Goal: Transaction & Acquisition: Download file/media

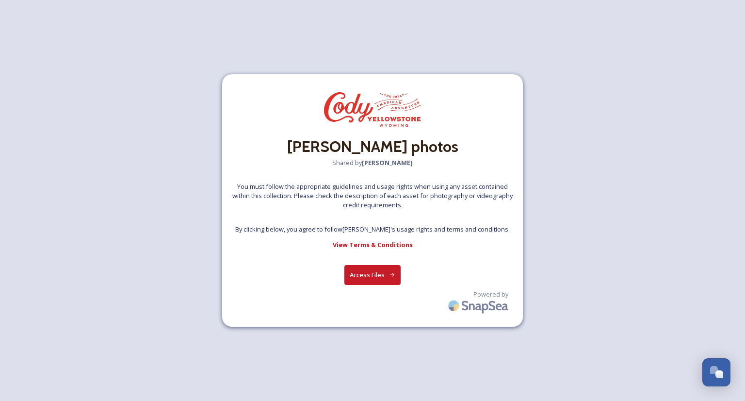
click at [364, 272] on button "Access Files" at bounding box center [373, 275] width 57 height 20
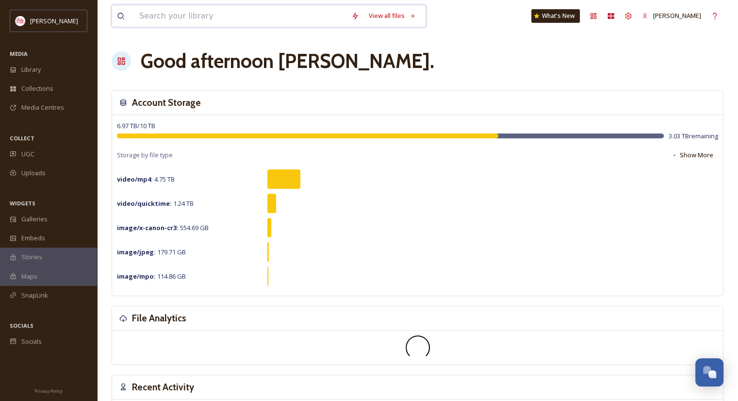
click at [165, 16] on input at bounding box center [240, 15] width 212 height 21
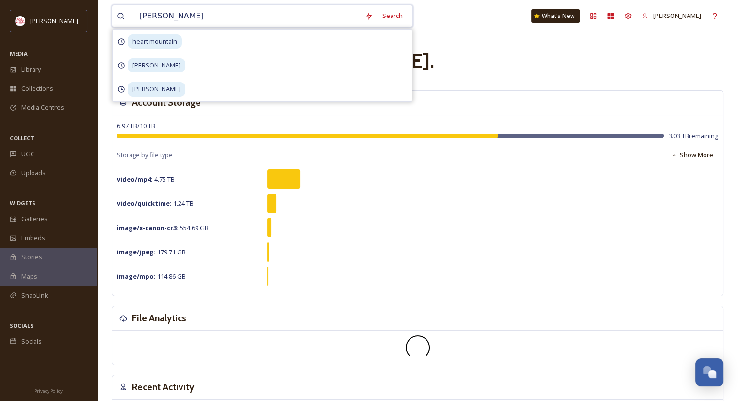
type input "[PERSON_NAME]"
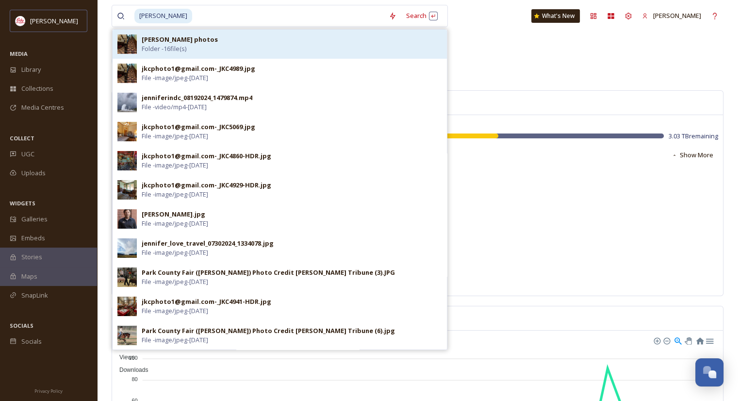
click at [167, 41] on strong "[PERSON_NAME] photos" at bounding box center [180, 39] width 76 height 9
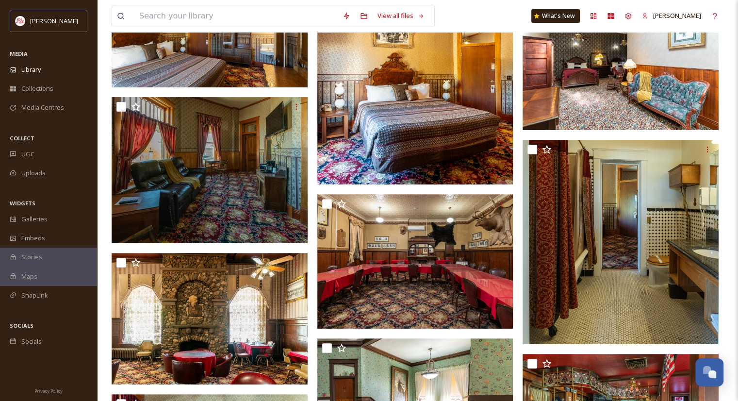
scroll to position [283, 0]
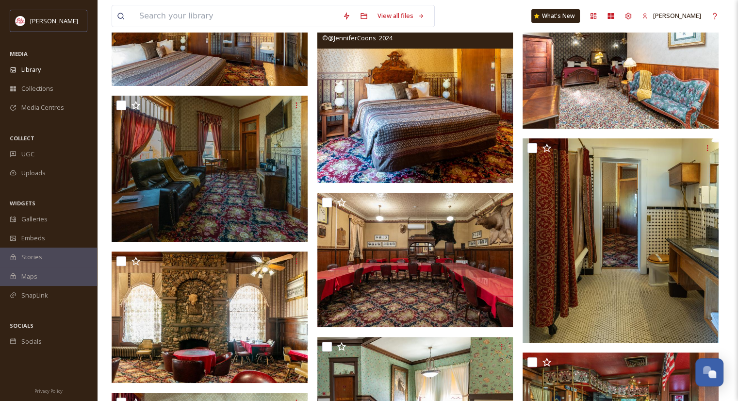
click at [419, 154] on img at bounding box center [415, 86] width 196 height 193
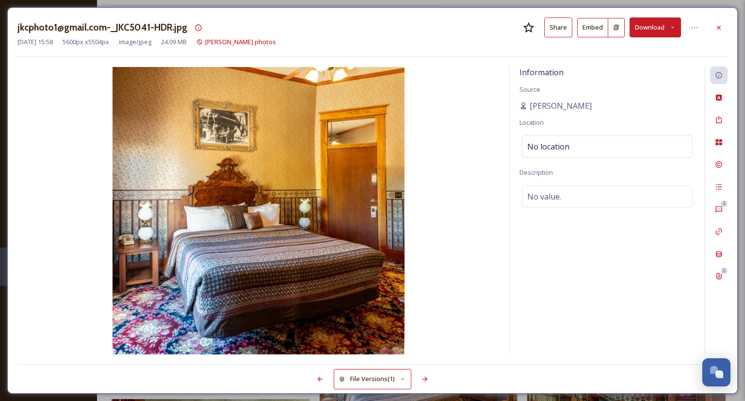
click at [654, 31] on button "Download" at bounding box center [655, 27] width 51 height 20
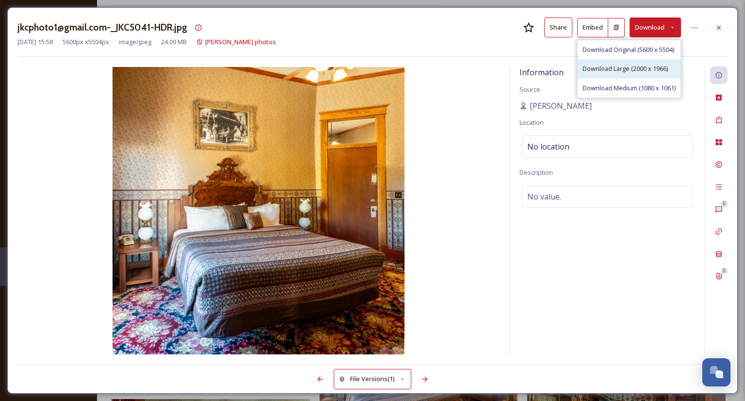
click at [596, 70] on span "Download Large (2000 x 1966)" at bounding box center [625, 68] width 85 height 9
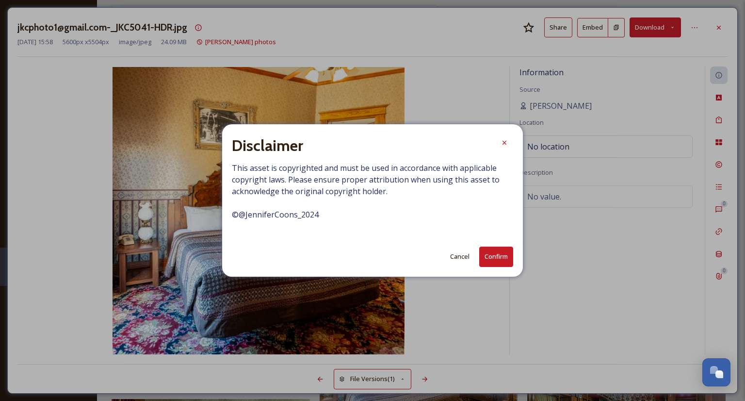
click at [493, 255] on button "Confirm" at bounding box center [497, 257] width 34 height 20
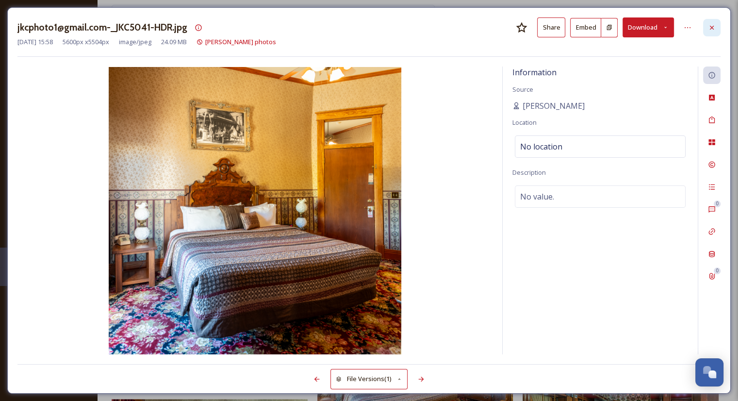
click at [716, 29] on div at bounding box center [711, 27] width 17 height 17
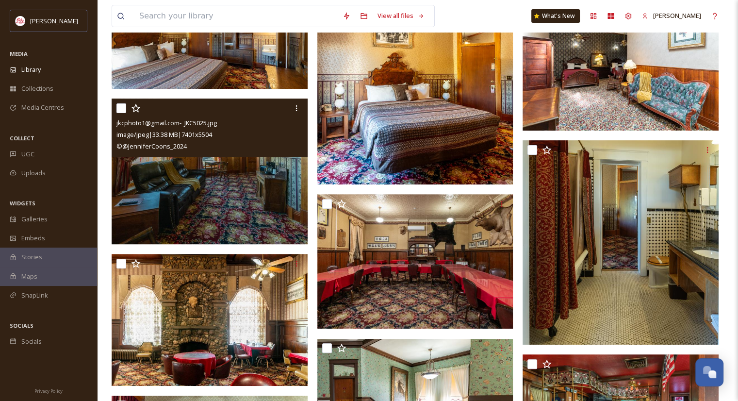
click at [204, 190] on img at bounding box center [210, 172] width 196 height 146
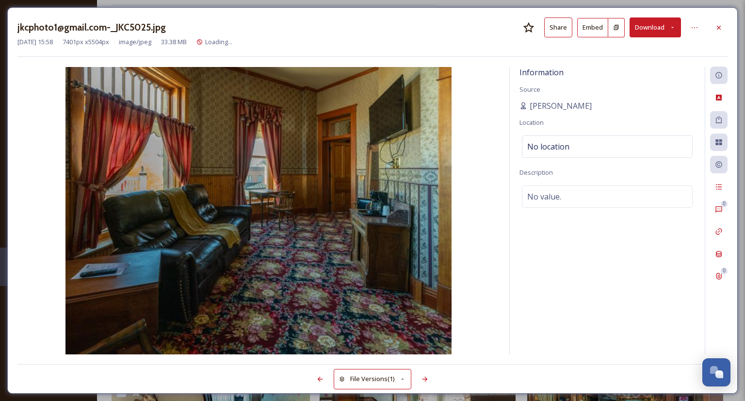
click at [658, 25] on button "Download" at bounding box center [655, 27] width 51 height 20
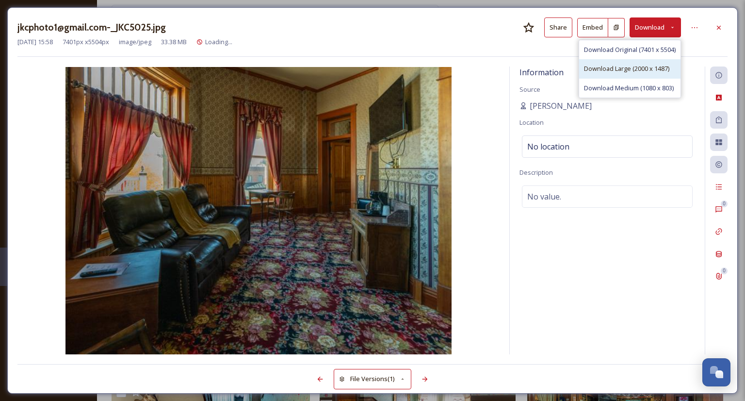
click at [640, 65] on span "Download Large (2000 x 1487)" at bounding box center [626, 68] width 85 height 9
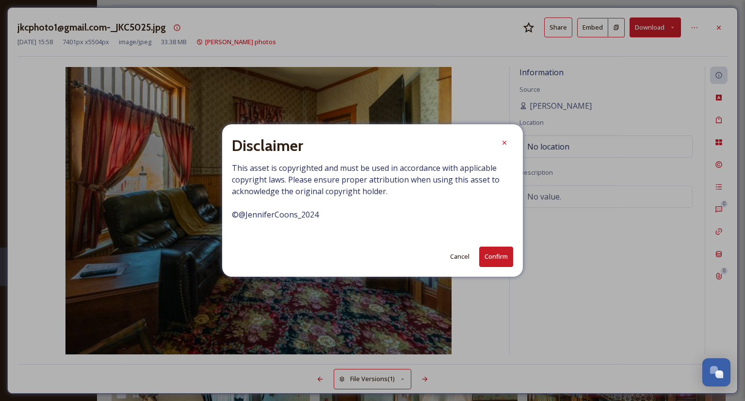
click at [493, 250] on button "Confirm" at bounding box center [497, 257] width 34 height 20
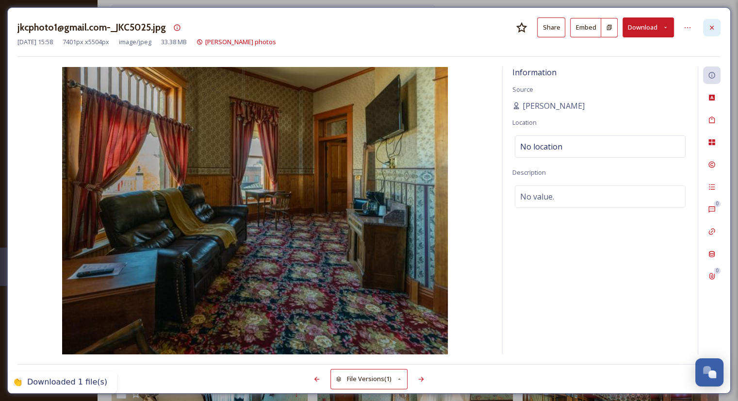
click at [719, 28] on div at bounding box center [711, 27] width 17 height 17
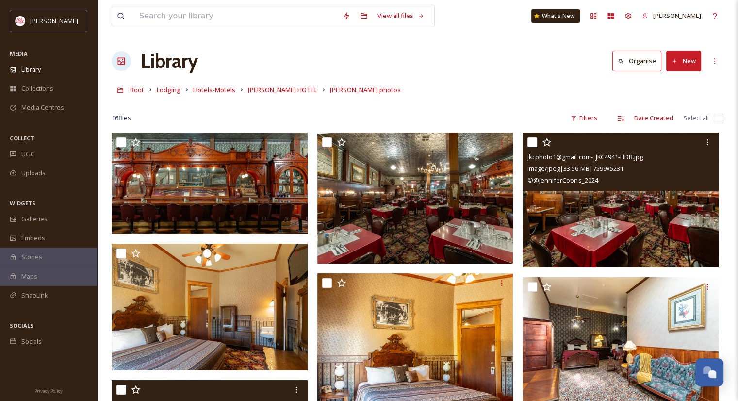
click at [602, 203] on img at bounding box center [621, 200] width 196 height 135
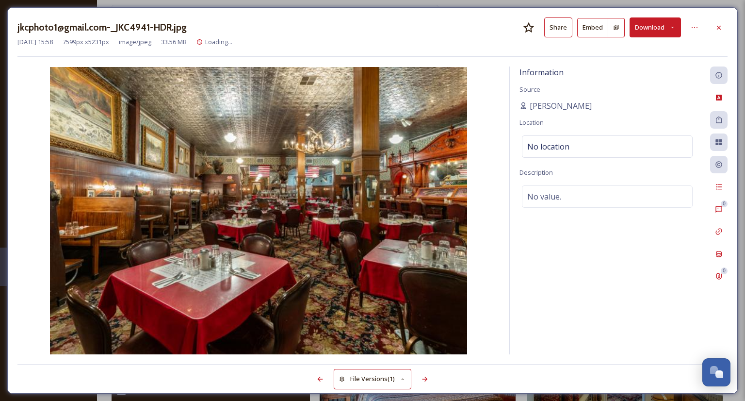
click at [653, 19] on button "Download" at bounding box center [655, 27] width 51 height 20
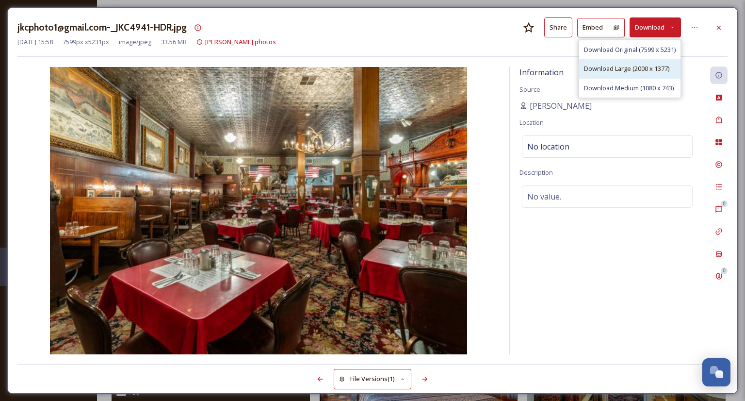
click at [639, 71] on span "Download Large (2000 x 1377)" at bounding box center [626, 68] width 85 height 9
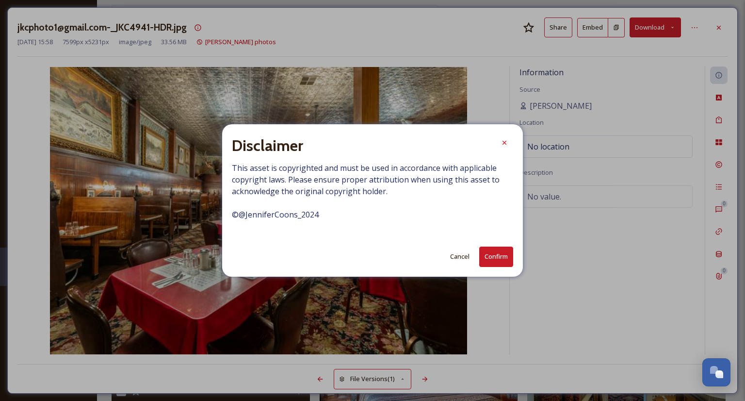
click at [486, 252] on button "Confirm" at bounding box center [497, 257] width 34 height 20
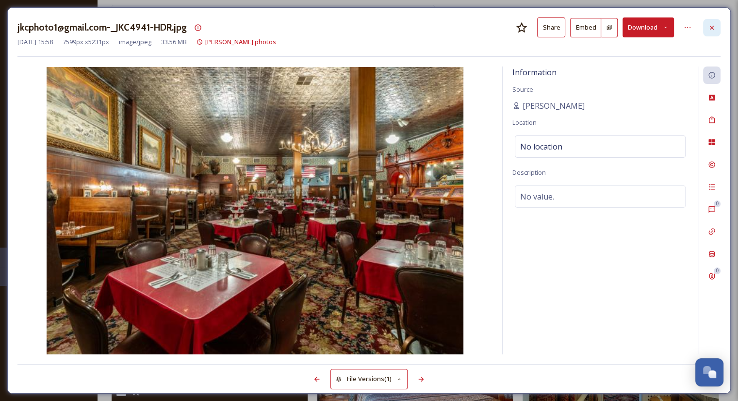
click at [714, 26] on icon at bounding box center [712, 28] width 8 height 8
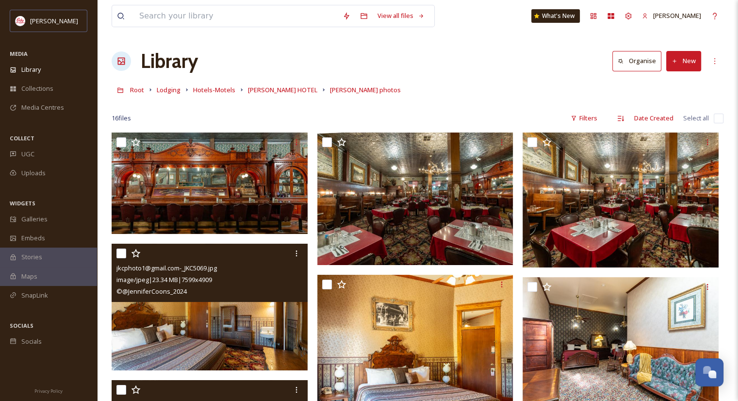
click at [234, 359] on img at bounding box center [210, 307] width 196 height 127
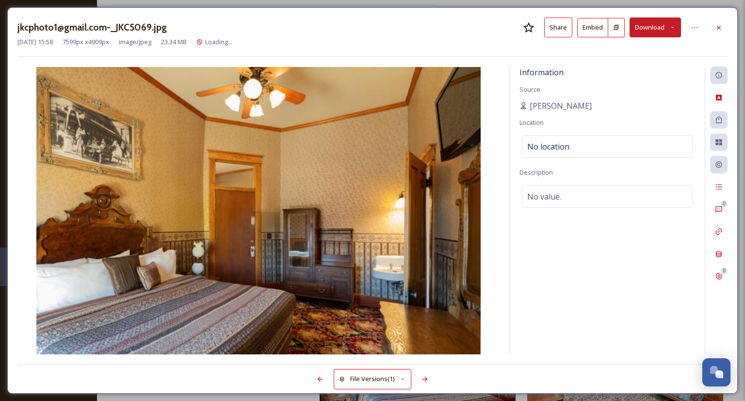
click at [643, 32] on button "Download" at bounding box center [655, 27] width 51 height 20
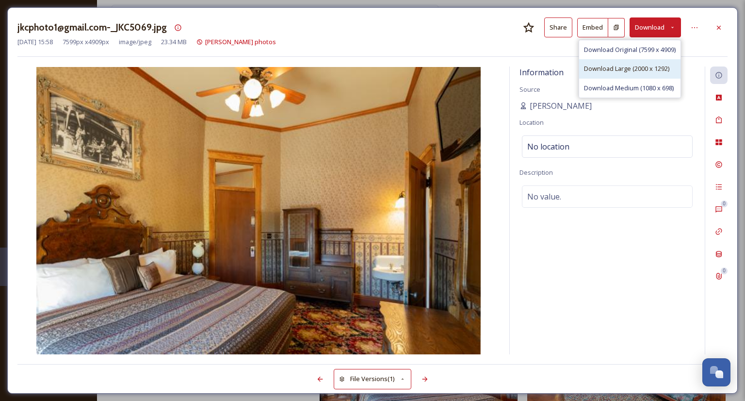
click at [633, 67] on span "Download Large (2000 x 1292)" at bounding box center [626, 68] width 85 height 9
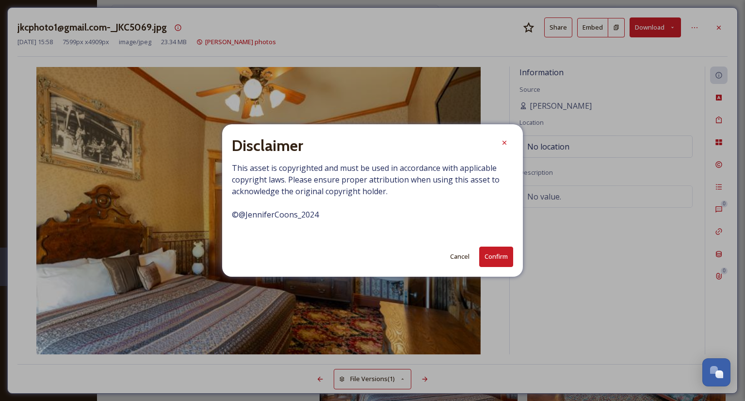
click at [487, 256] on button "Confirm" at bounding box center [497, 257] width 34 height 20
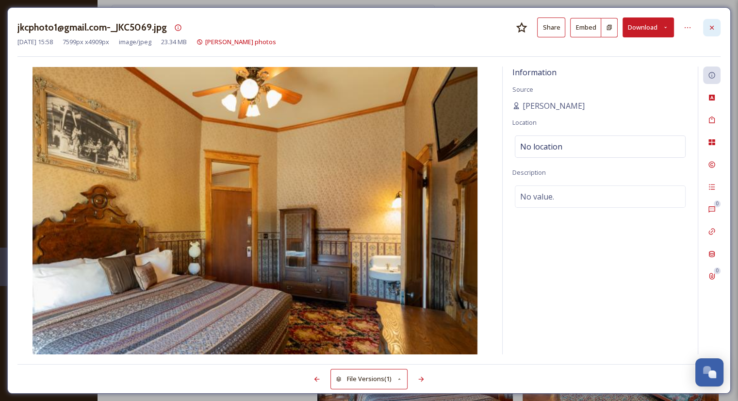
click at [713, 26] on icon at bounding box center [712, 27] width 4 height 4
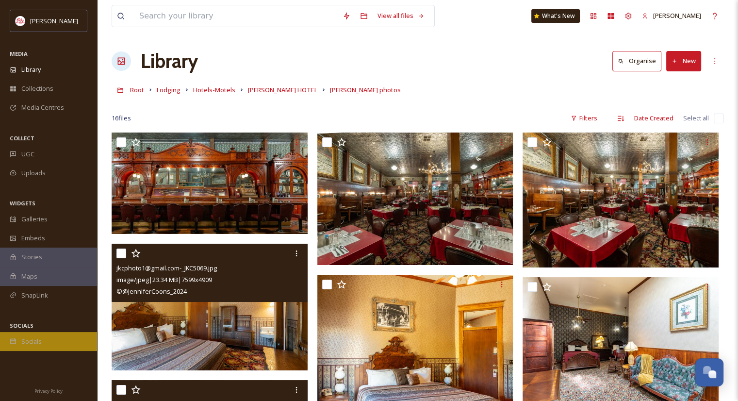
click at [68, 347] on div "Socials" at bounding box center [48, 341] width 97 height 19
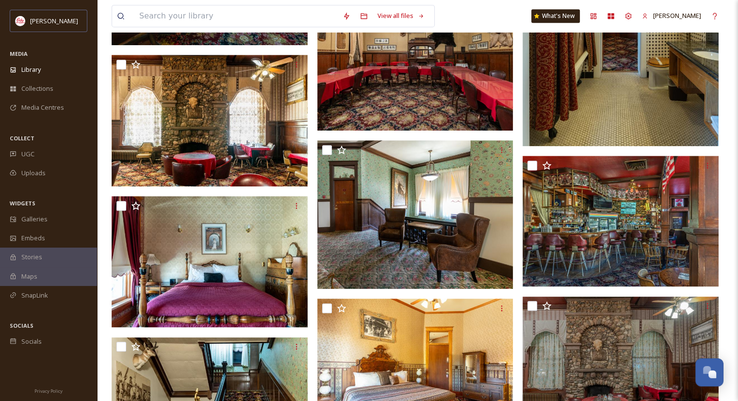
scroll to position [479, 0]
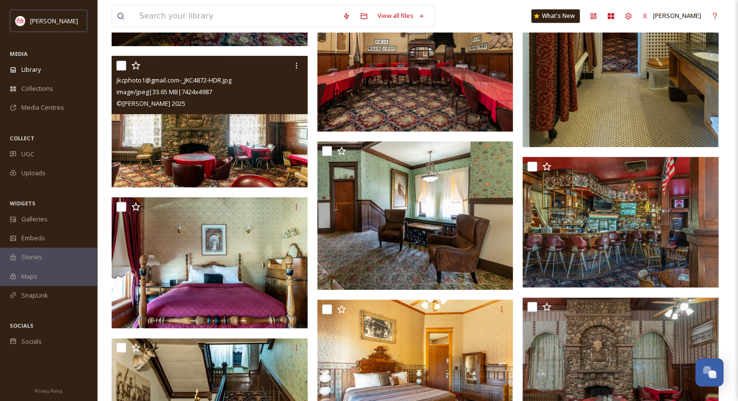
click at [184, 130] on img at bounding box center [210, 122] width 196 height 132
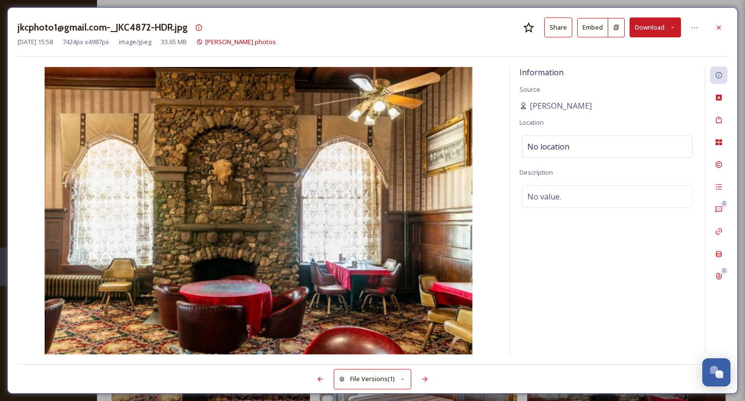
click at [643, 30] on button "Download" at bounding box center [655, 27] width 51 height 20
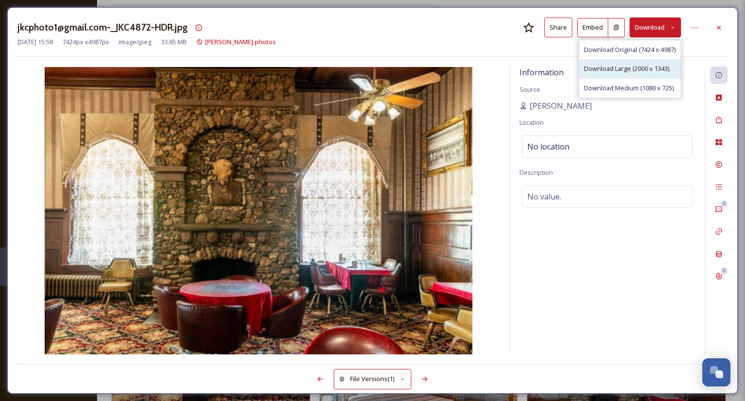
click at [633, 68] on span "Download Large (2000 x 1343)" at bounding box center [626, 68] width 85 height 9
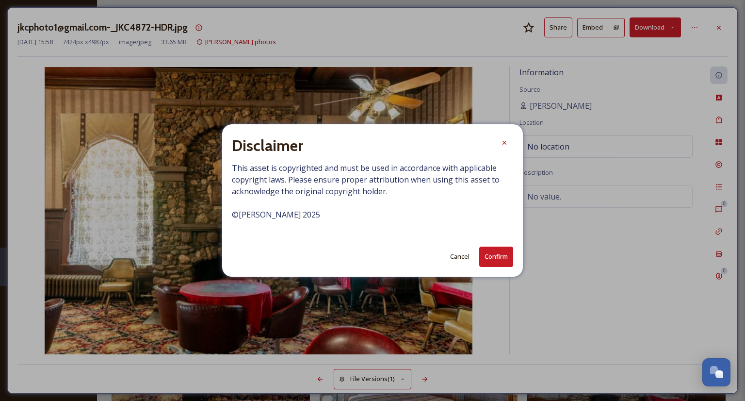
click at [491, 255] on button "Confirm" at bounding box center [497, 257] width 34 height 20
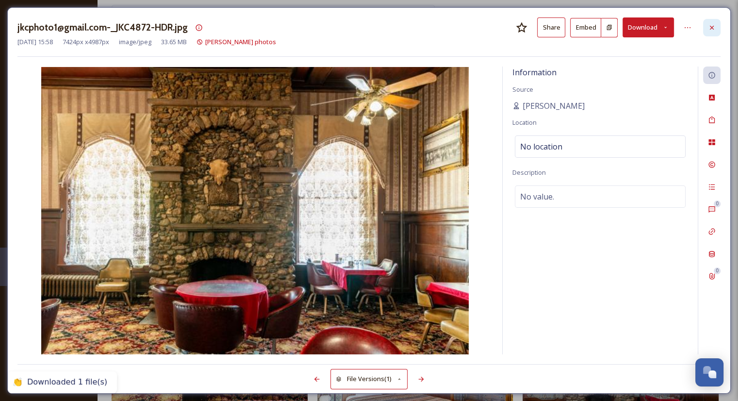
click at [718, 26] on div at bounding box center [711, 27] width 17 height 17
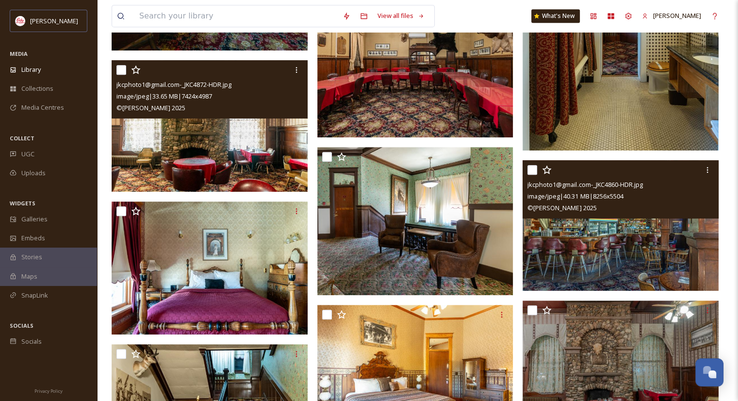
click at [618, 247] on img at bounding box center [621, 225] width 196 height 131
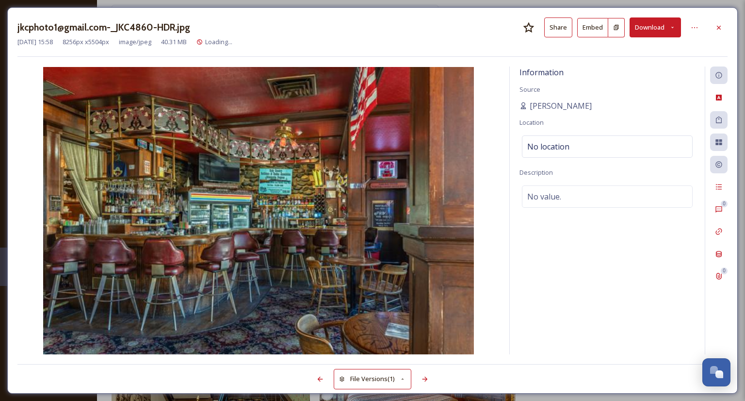
click at [648, 23] on button "Download" at bounding box center [655, 27] width 51 height 20
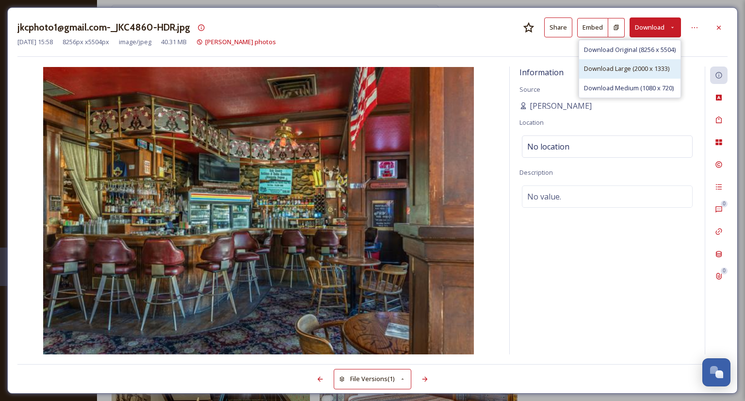
click at [639, 64] on span "Download Large (2000 x 1333)" at bounding box center [626, 68] width 85 height 9
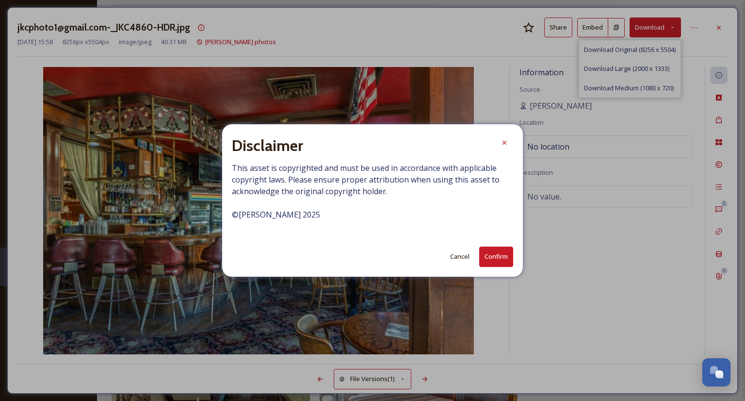
click at [500, 253] on button "Confirm" at bounding box center [497, 257] width 34 height 20
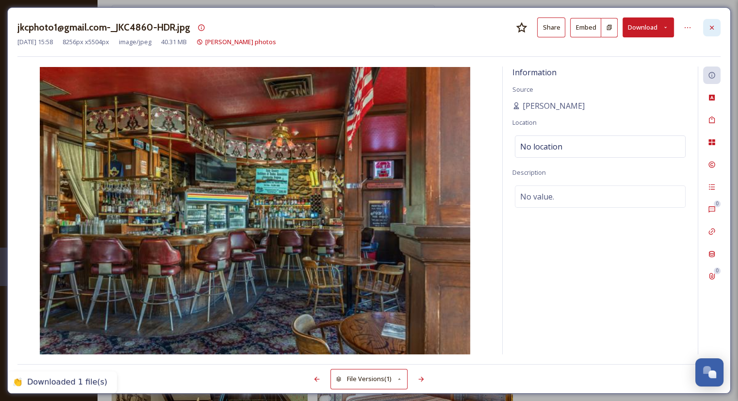
click at [716, 28] on div at bounding box center [711, 27] width 17 height 17
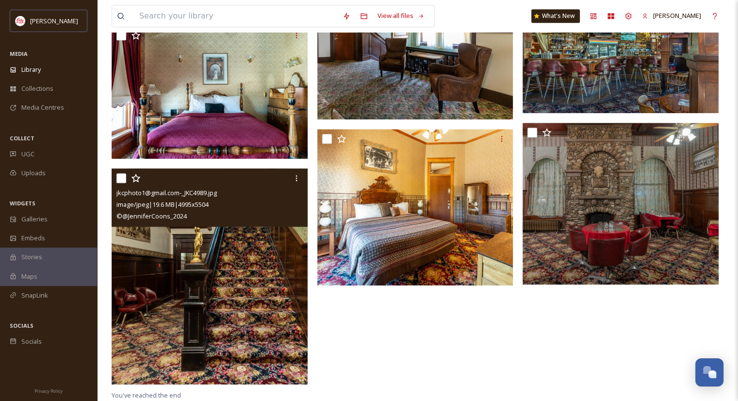
scroll to position [656, 0]
click at [223, 240] on img at bounding box center [210, 276] width 196 height 216
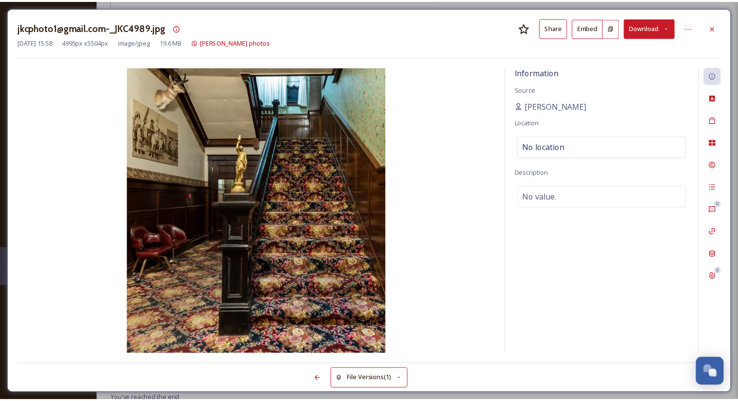
scroll to position [561, 0]
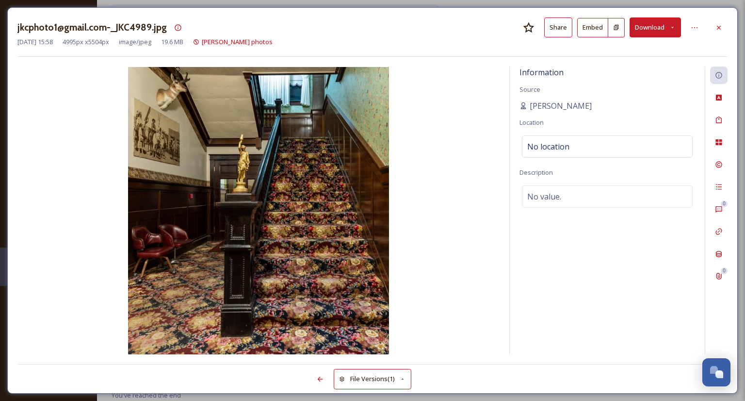
click at [653, 20] on button "Download" at bounding box center [655, 27] width 51 height 20
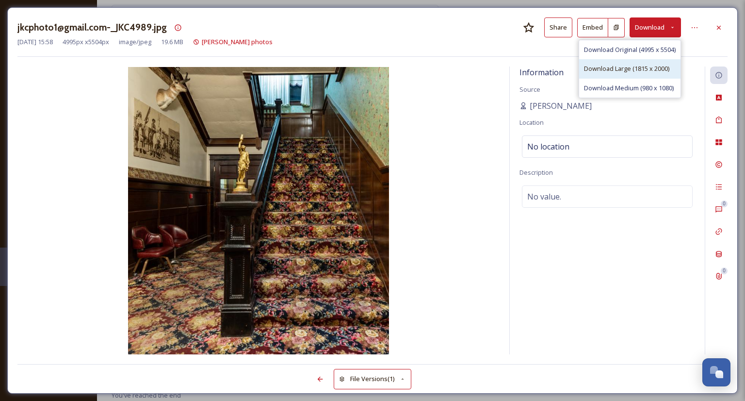
click at [645, 67] on span "Download Large (1815 x 2000)" at bounding box center [626, 68] width 85 height 9
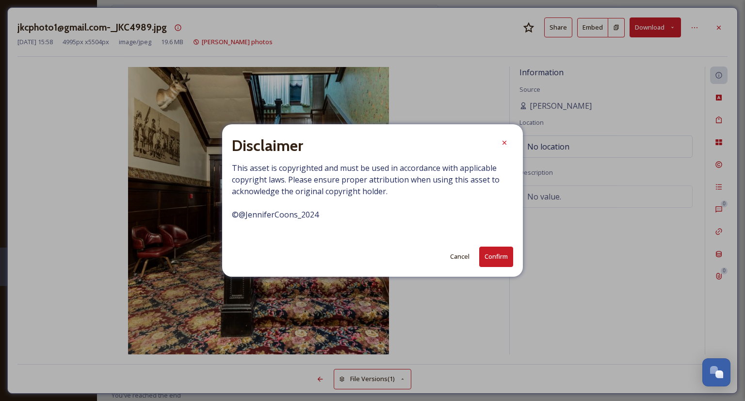
click at [487, 261] on button "Confirm" at bounding box center [497, 257] width 34 height 20
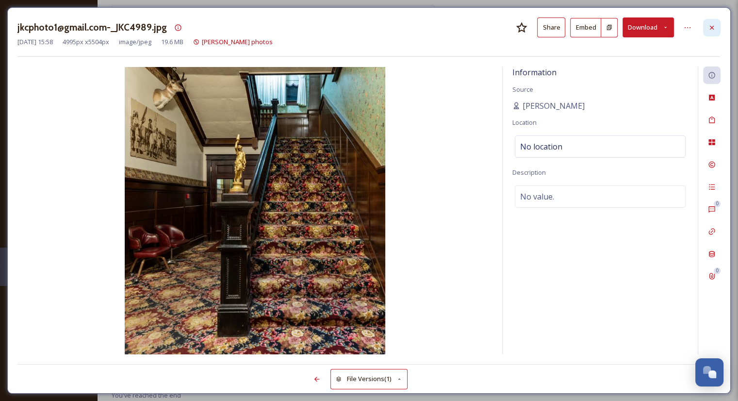
click at [712, 26] on icon at bounding box center [712, 28] width 8 height 8
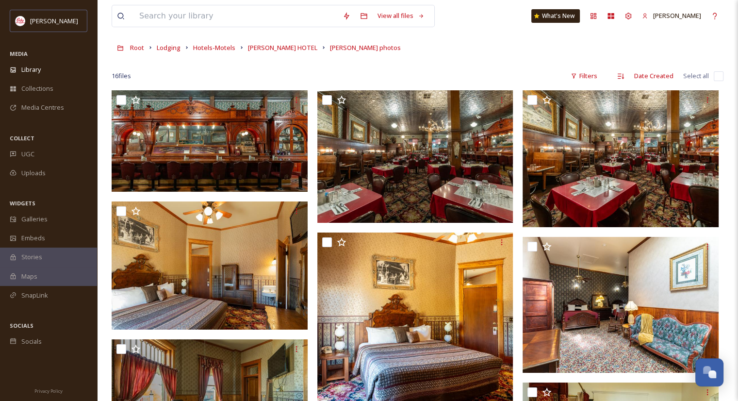
scroll to position [40, 0]
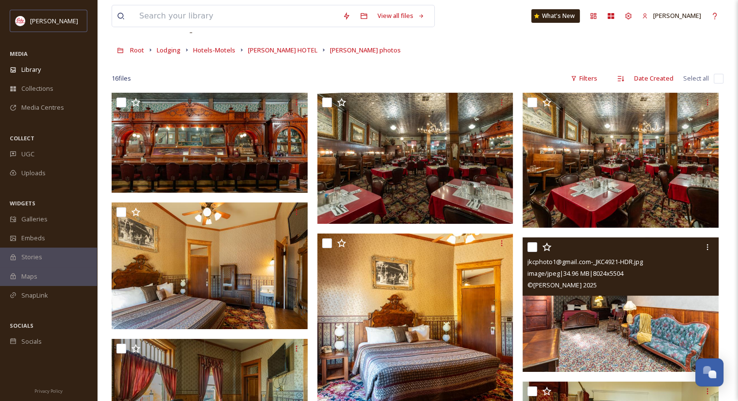
click at [619, 335] on img at bounding box center [621, 304] width 196 height 134
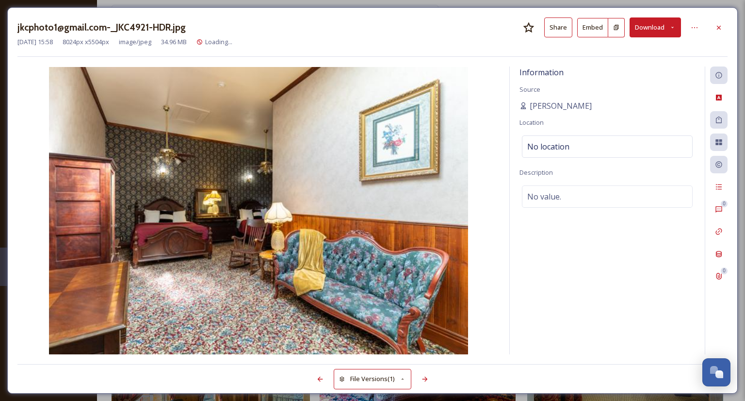
click at [656, 26] on button "Download" at bounding box center [655, 27] width 51 height 20
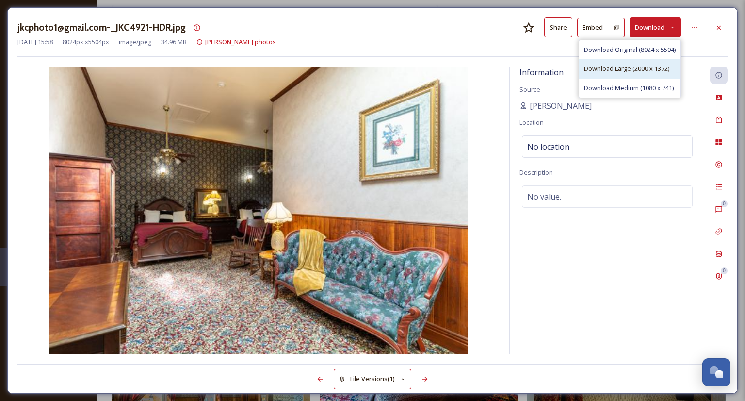
click at [637, 68] on span "Download Large (2000 x 1372)" at bounding box center [626, 68] width 85 height 9
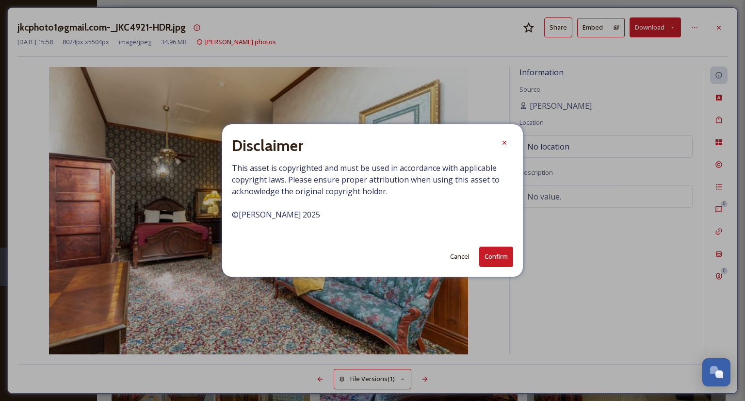
click at [481, 258] on button "Confirm" at bounding box center [497, 257] width 34 height 20
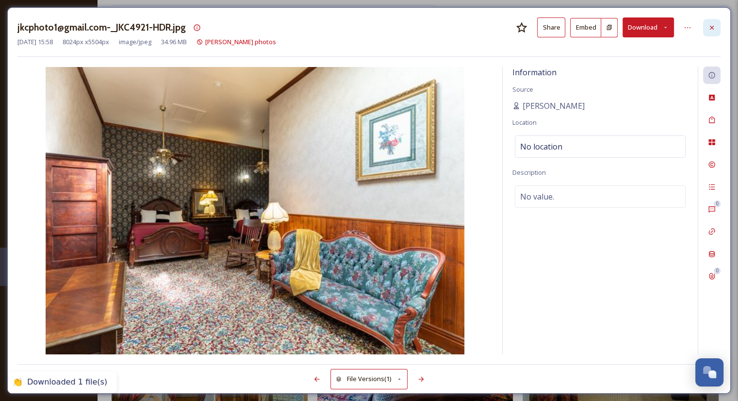
click at [712, 27] on icon at bounding box center [712, 27] width 4 height 4
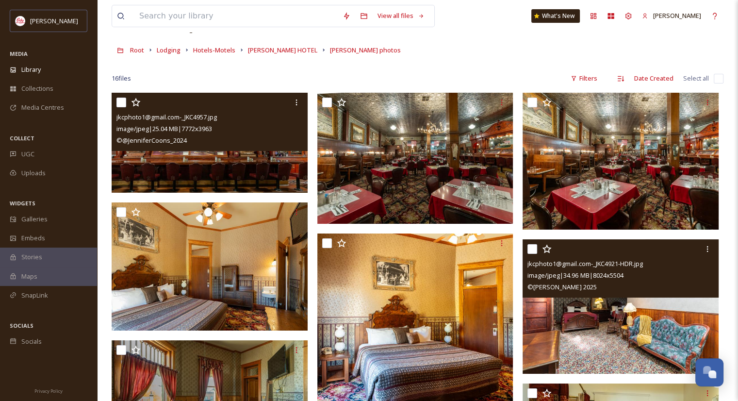
click at [302, 138] on div "© @JenniferCoons_2024" at bounding box center [210, 140] width 189 height 12
click at [177, 167] on img at bounding box center [210, 143] width 196 height 100
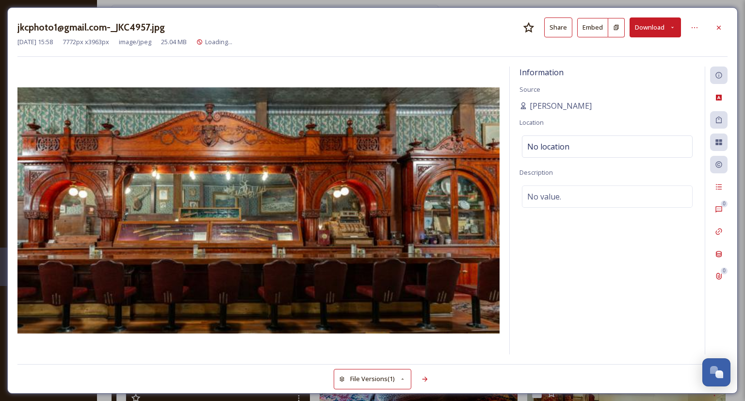
click at [648, 24] on button "Download" at bounding box center [655, 27] width 51 height 20
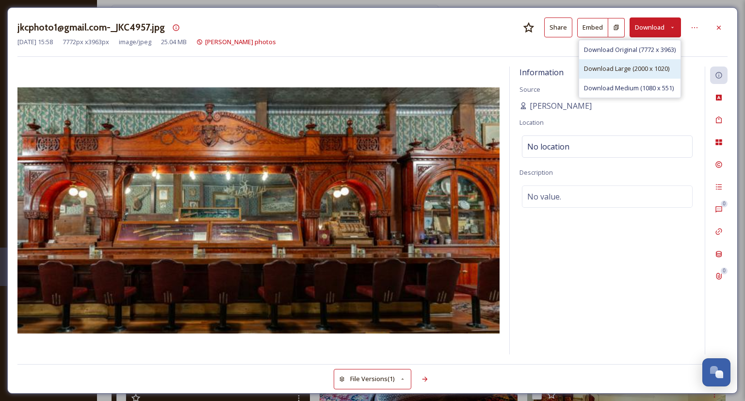
click at [637, 72] on span "Download Large (2000 x 1020)" at bounding box center [626, 68] width 85 height 9
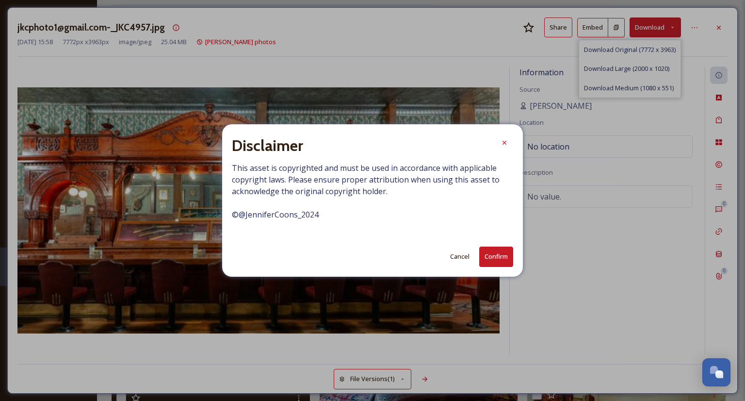
click at [491, 265] on button "Confirm" at bounding box center [497, 257] width 34 height 20
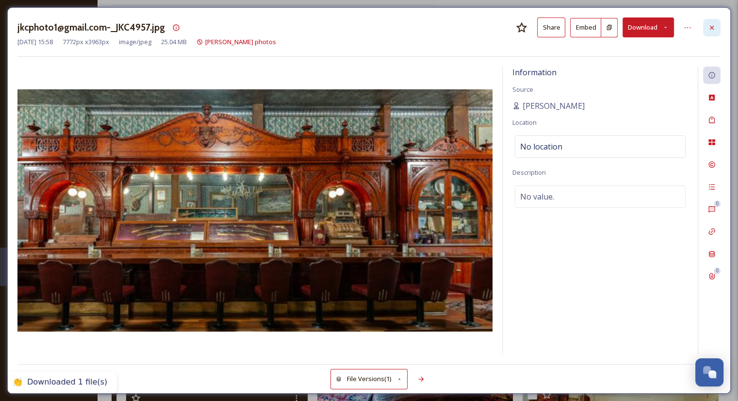
click at [712, 26] on icon at bounding box center [712, 28] width 8 height 8
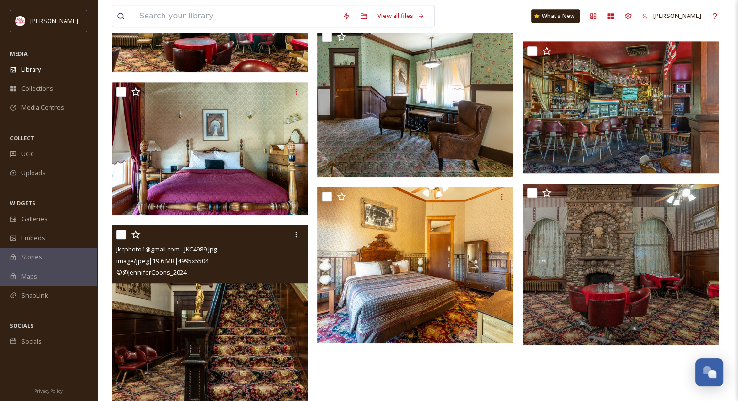
scroll to position [654, 0]
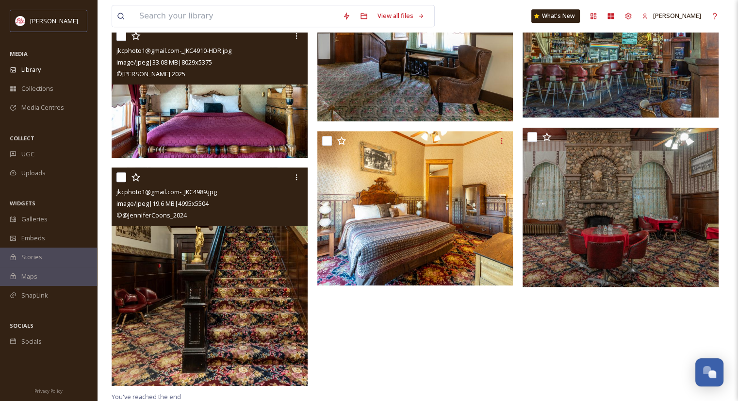
click at [240, 108] on img at bounding box center [210, 92] width 196 height 132
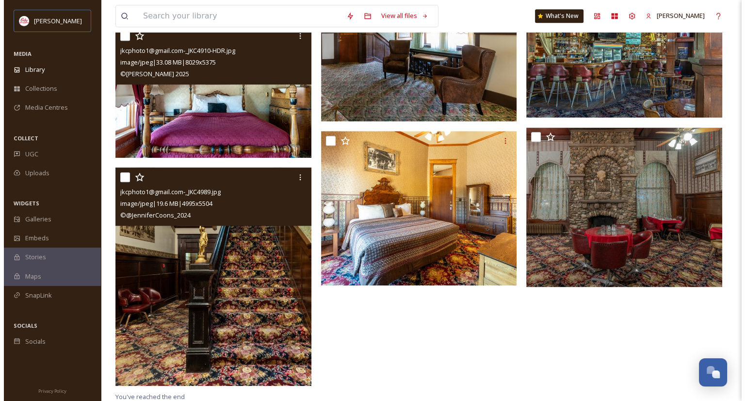
scroll to position [557, 0]
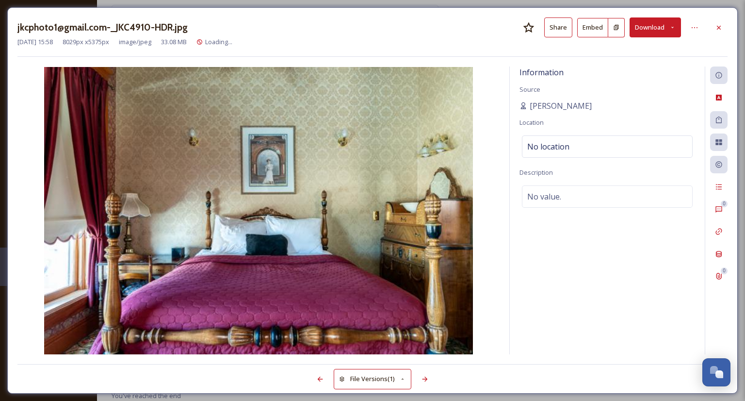
click at [646, 26] on button "Download" at bounding box center [655, 27] width 51 height 20
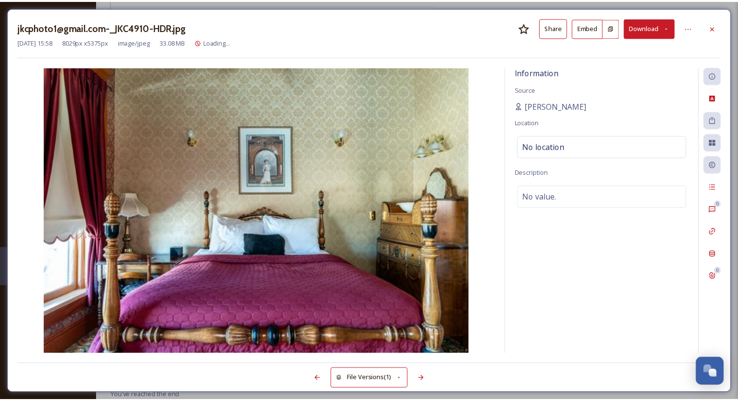
scroll to position [558, 0]
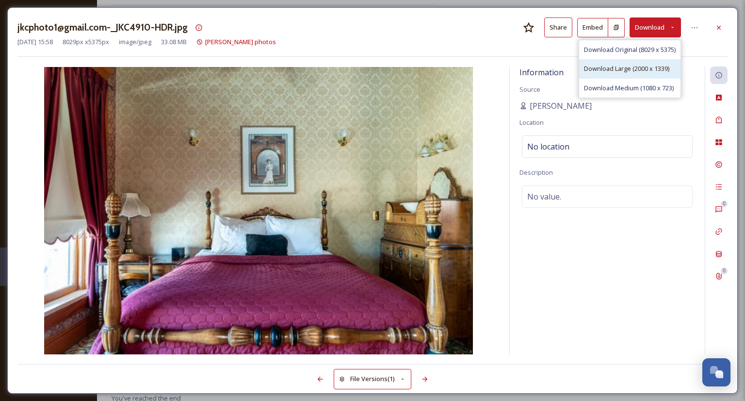
click at [621, 69] on span "Download Large (2000 x 1339)" at bounding box center [626, 68] width 85 height 9
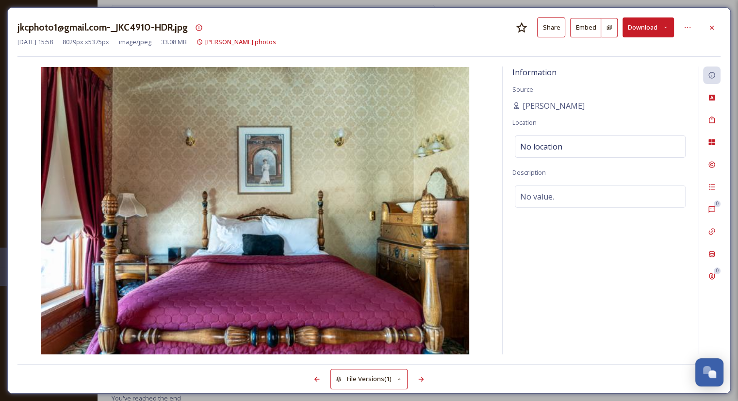
click at [637, 29] on button "Download" at bounding box center [648, 27] width 51 height 20
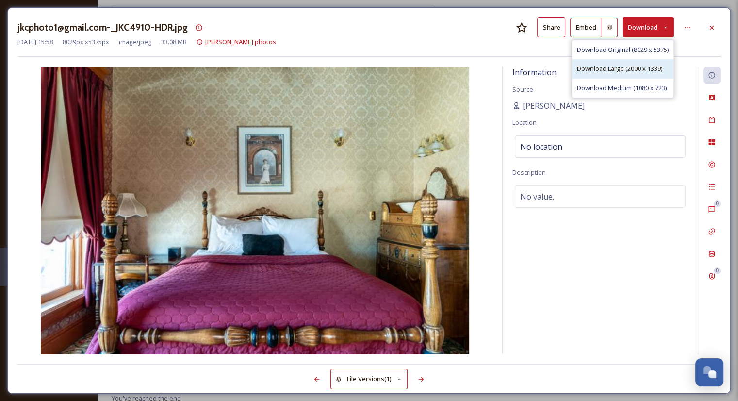
click at [631, 66] on span "Download Large (2000 x 1339)" at bounding box center [619, 68] width 85 height 9
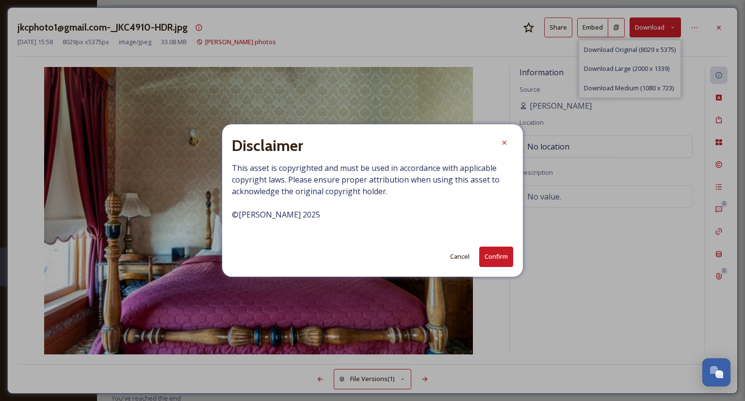
click at [499, 256] on button "Confirm" at bounding box center [497, 257] width 34 height 20
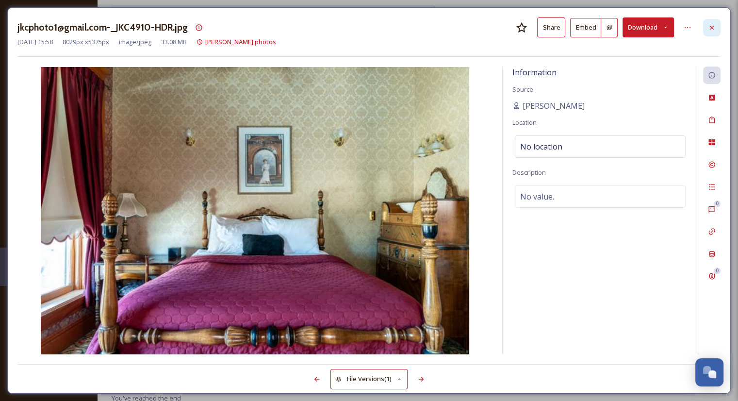
click at [708, 32] on div at bounding box center [711, 27] width 17 height 17
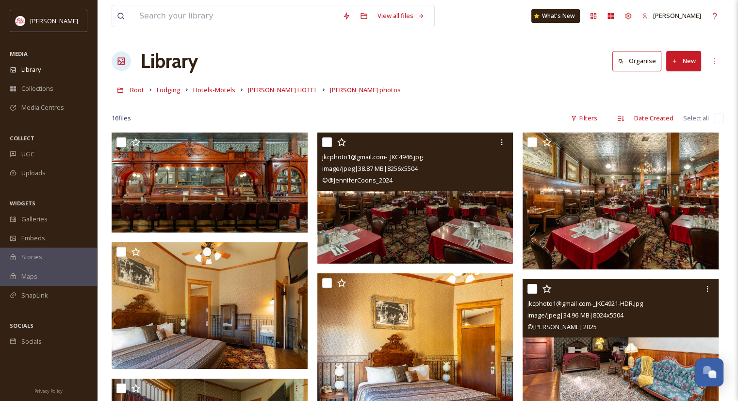
click at [380, 237] on img at bounding box center [415, 198] width 196 height 131
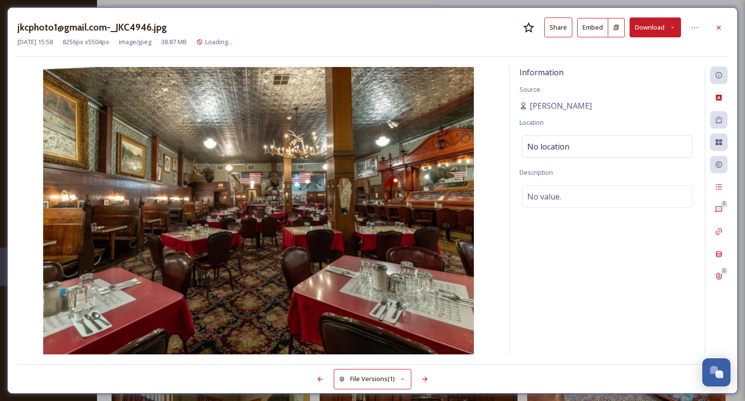
click at [650, 24] on button "Download" at bounding box center [655, 27] width 51 height 20
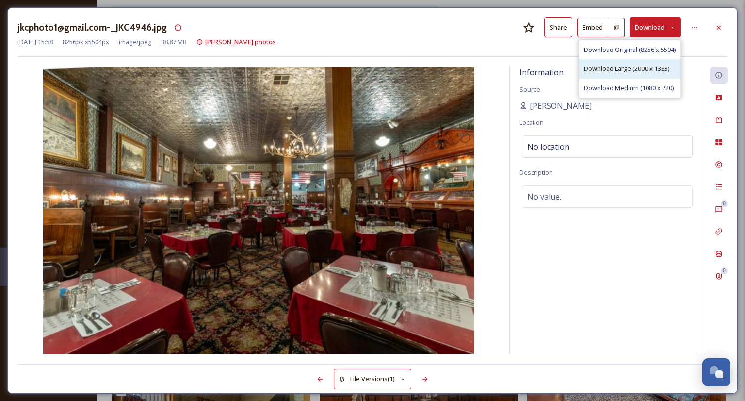
click at [649, 69] on span "Download Large (2000 x 1333)" at bounding box center [626, 68] width 85 height 9
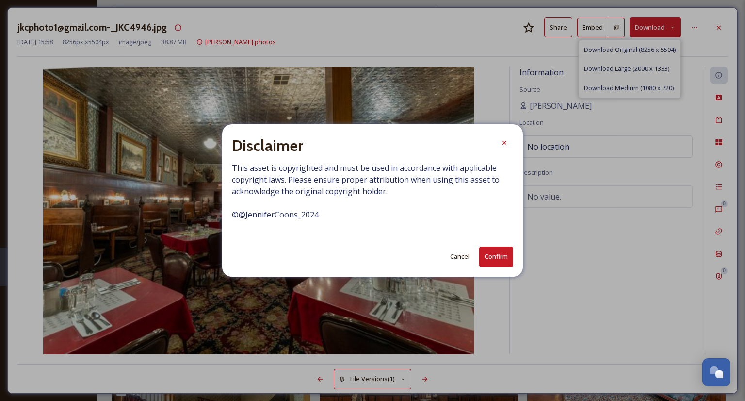
click at [488, 262] on button "Confirm" at bounding box center [497, 257] width 34 height 20
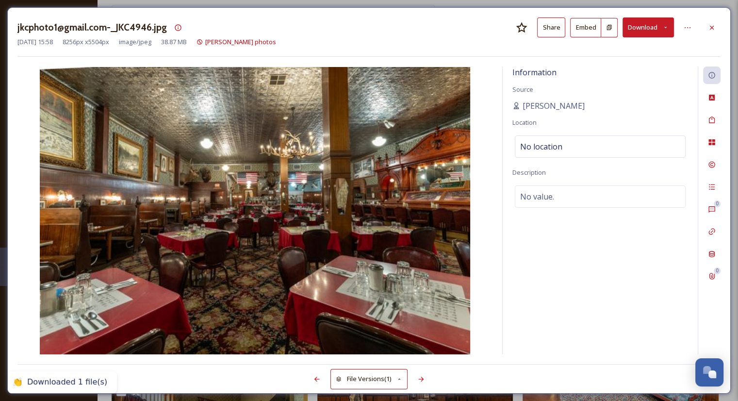
click at [722, 23] on div "jkcphoto1@gmail.com-_JKC4946.jpg Share Embed Download Oct 10 2025 15:58 8256 px…" at bounding box center [369, 200] width 724 height 386
click at [707, 26] on div at bounding box center [711, 27] width 17 height 17
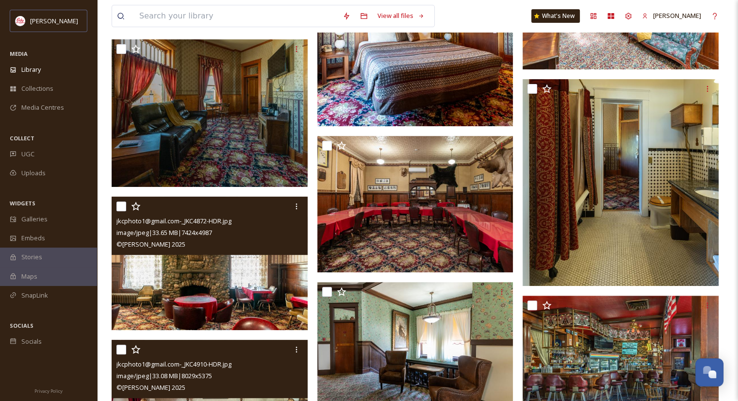
scroll to position [339, 0]
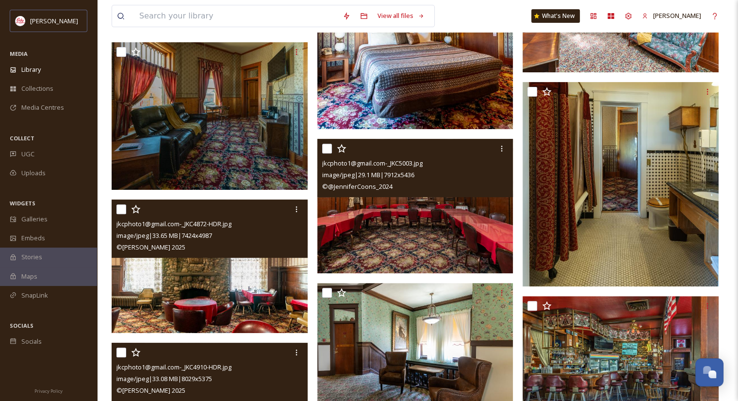
click at [388, 206] on img at bounding box center [415, 205] width 196 height 135
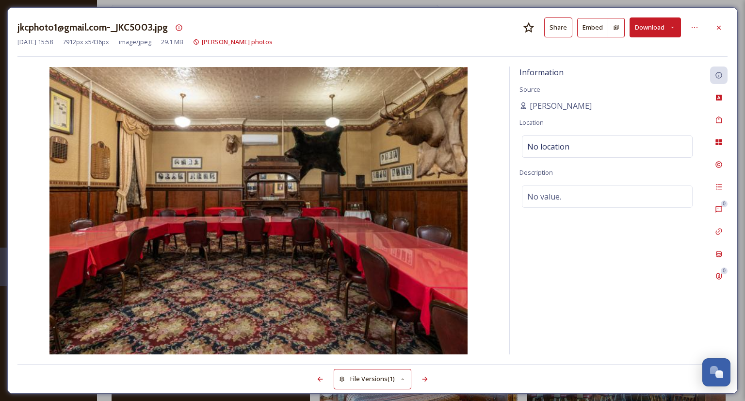
click at [674, 26] on icon at bounding box center [673, 27] width 6 height 6
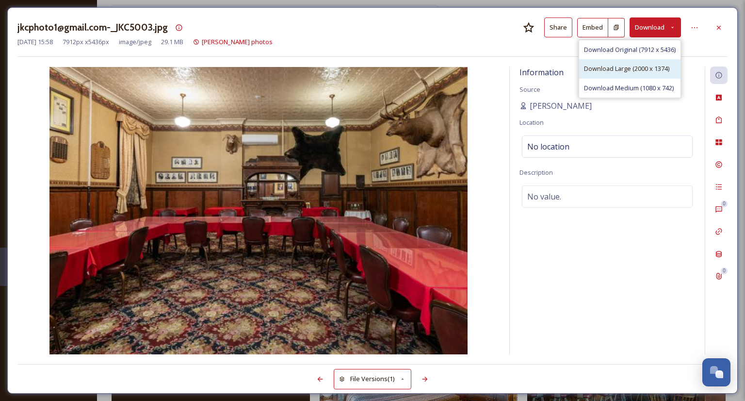
click at [633, 66] on span "Download Large (2000 x 1374)" at bounding box center [626, 68] width 85 height 9
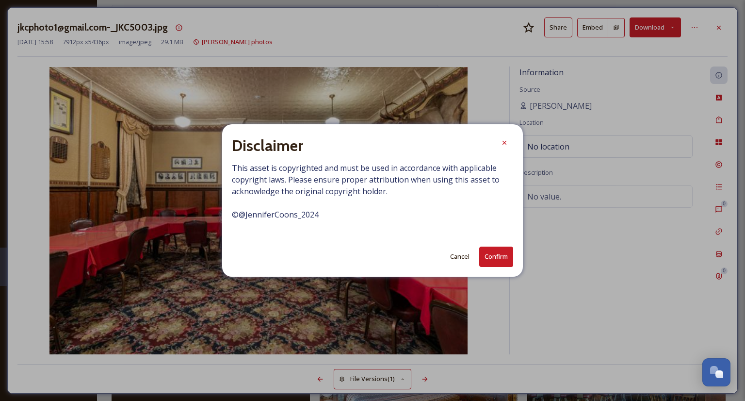
click at [487, 253] on button "Confirm" at bounding box center [497, 257] width 34 height 20
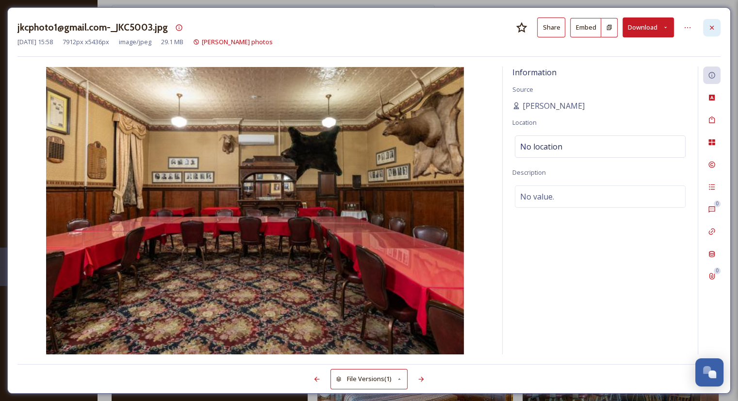
click at [711, 30] on icon at bounding box center [712, 28] width 8 height 8
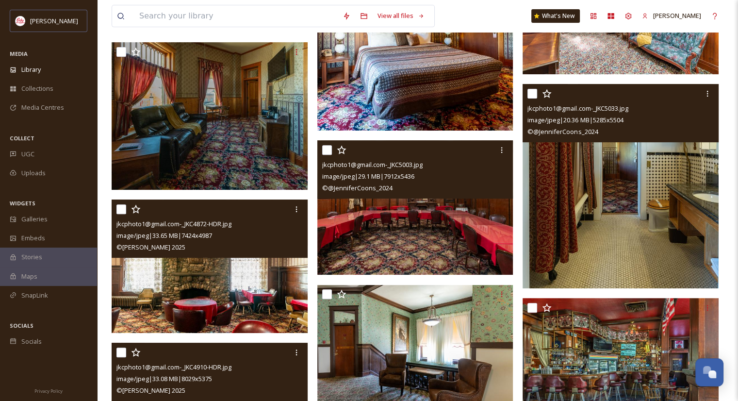
click at [613, 214] on img at bounding box center [621, 186] width 196 height 204
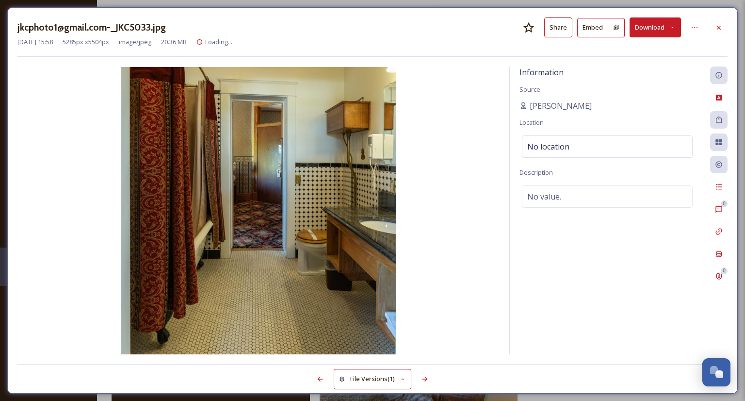
click at [646, 27] on button "Download" at bounding box center [655, 27] width 51 height 20
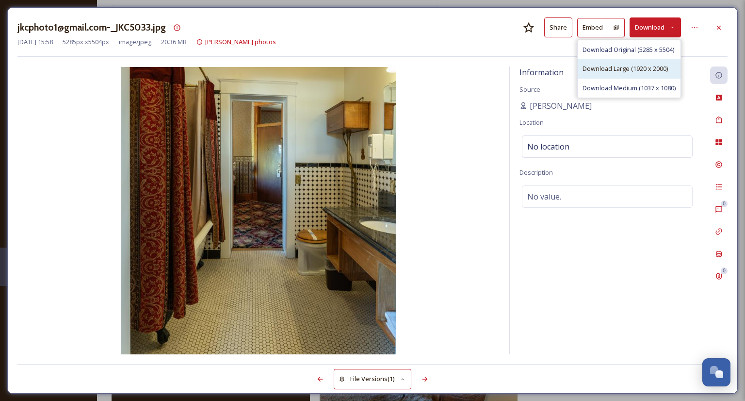
click at [632, 69] on span "Download Large (1920 x 2000)" at bounding box center [625, 68] width 85 height 9
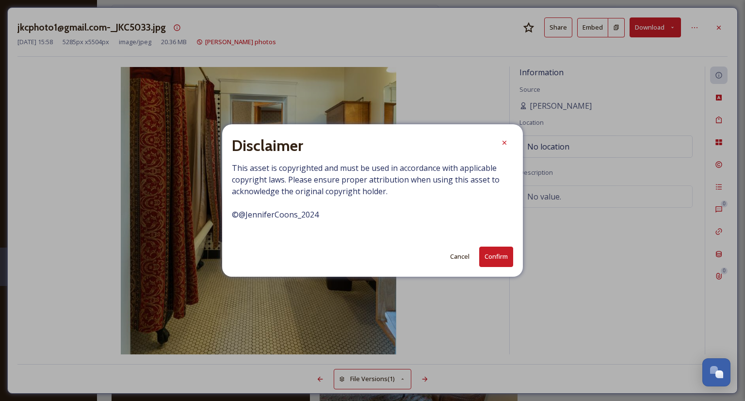
click at [496, 253] on button "Confirm" at bounding box center [497, 257] width 34 height 20
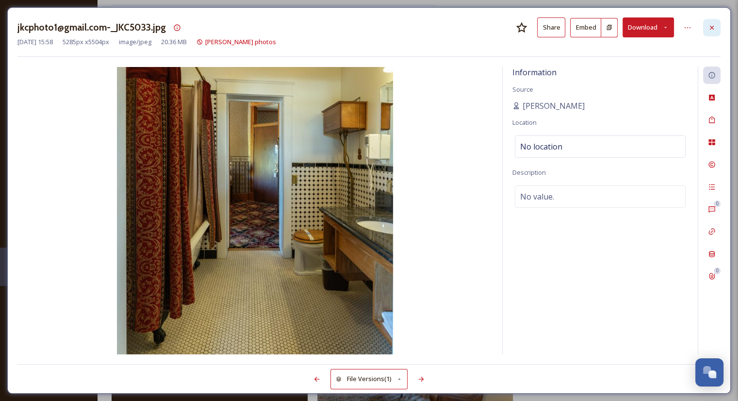
click at [711, 26] on icon at bounding box center [712, 27] width 4 height 4
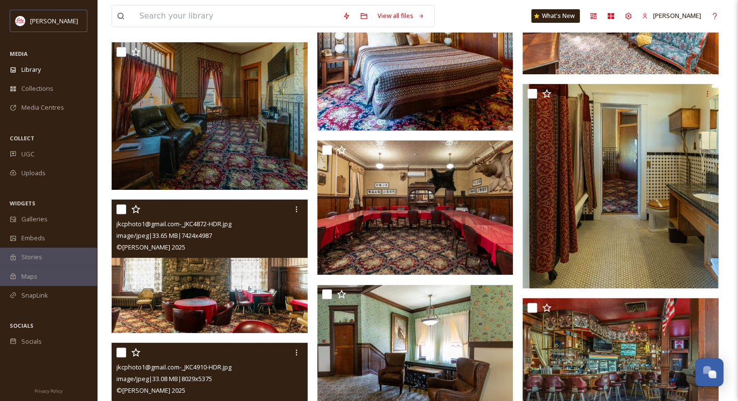
click at [262, 381] on div "image/jpeg | 33.08 MB | 8029 x 5375" at bounding box center [210, 379] width 189 height 12
click at [184, 187] on img at bounding box center [211, 116] width 199 height 148
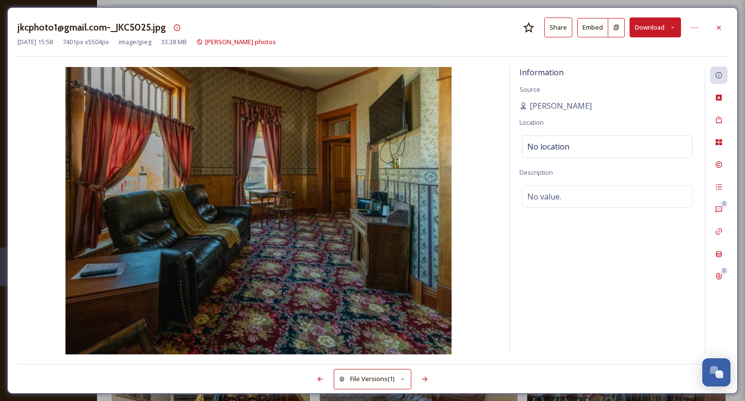
click at [667, 33] on button "Download" at bounding box center [655, 27] width 51 height 20
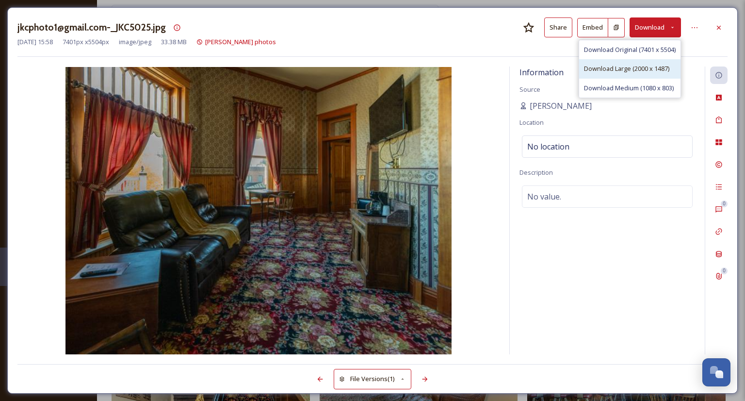
click at [630, 73] on span "Download Large (2000 x 1487)" at bounding box center [626, 68] width 85 height 9
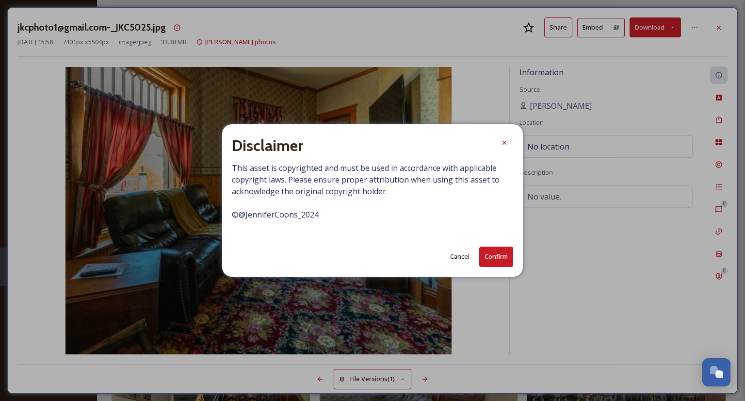
click at [484, 255] on button "Confirm" at bounding box center [497, 257] width 34 height 20
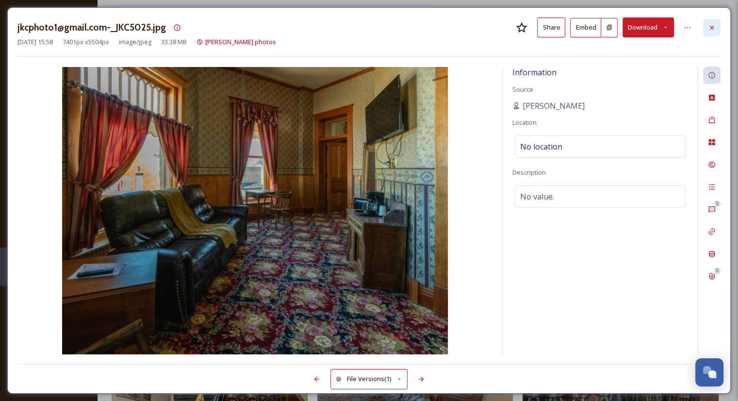
click at [711, 30] on icon at bounding box center [712, 28] width 8 height 8
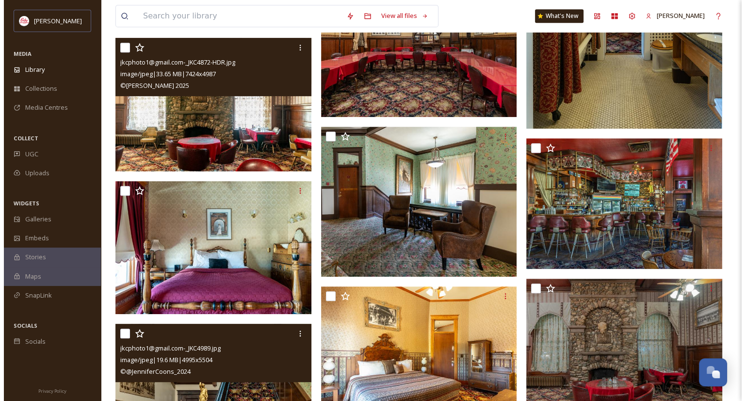
scroll to position [657, 0]
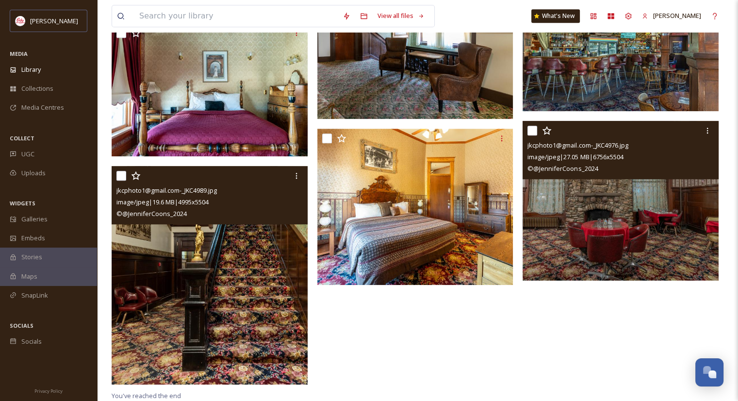
click at [579, 213] on img at bounding box center [621, 201] width 196 height 160
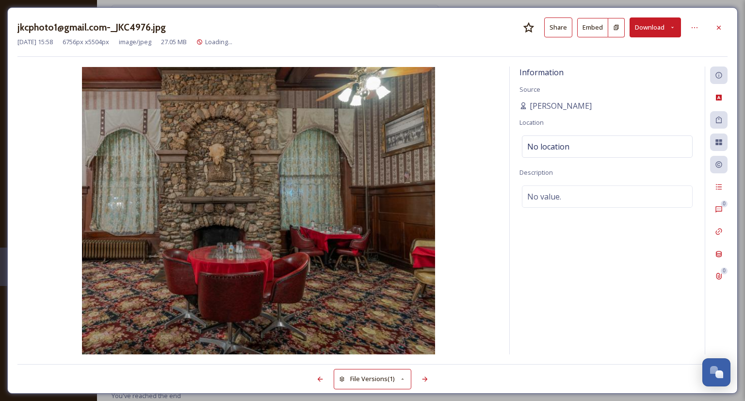
click at [664, 26] on button "Download" at bounding box center [655, 27] width 51 height 20
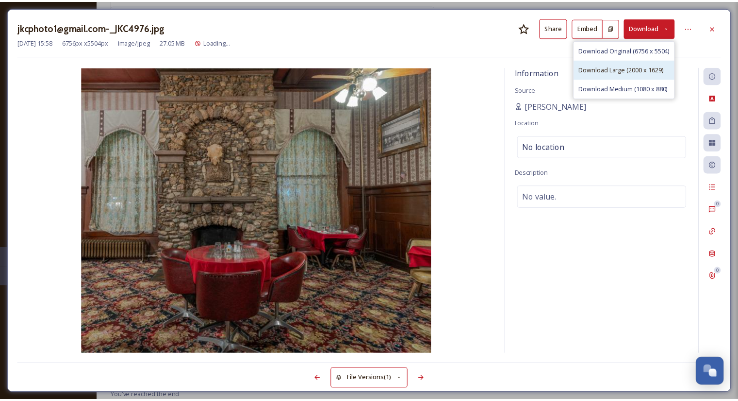
scroll to position [658, 0]
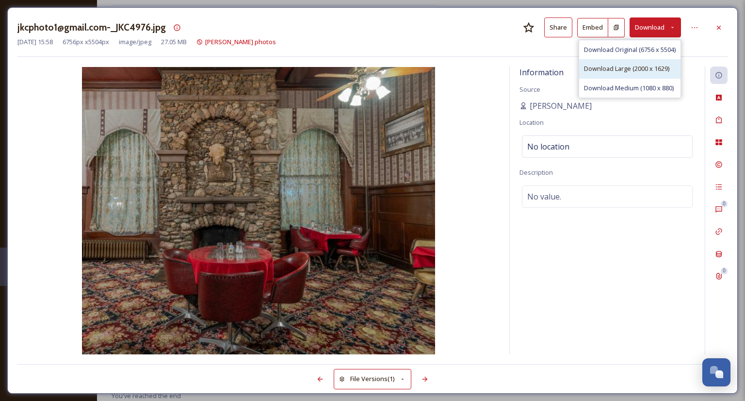
click at [638, 70] on span "Download Large (2000 x 1629)" at bounding box center [626, 68] width 85 height 9
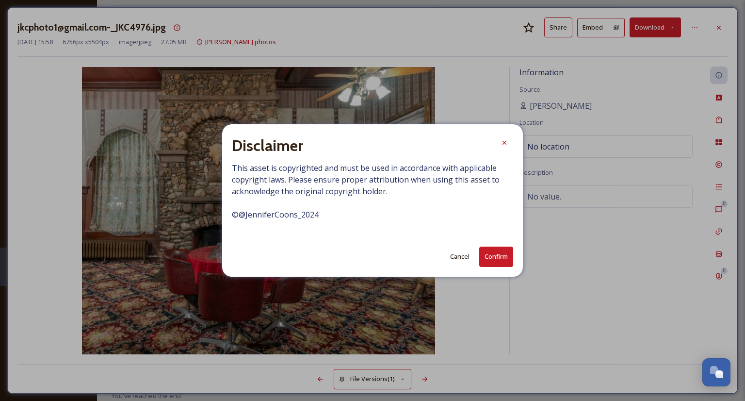
click at [487, 253] on button "Confirm" at bounding box center [497, 257] width 34 height 20
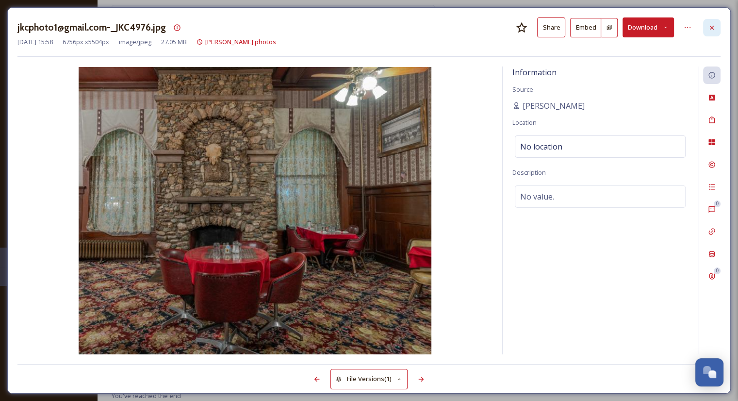
click at [715, 19] on div at bounding box center [711, 27] width 17 height 17
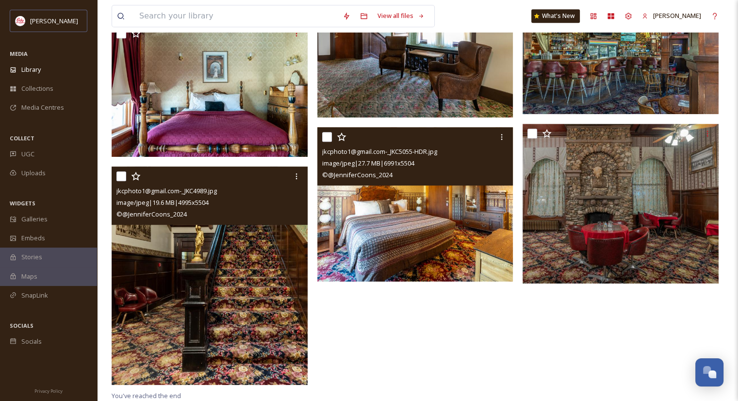
click at [423, 229] on img at bounding box center [415, 204] width 196 height 154
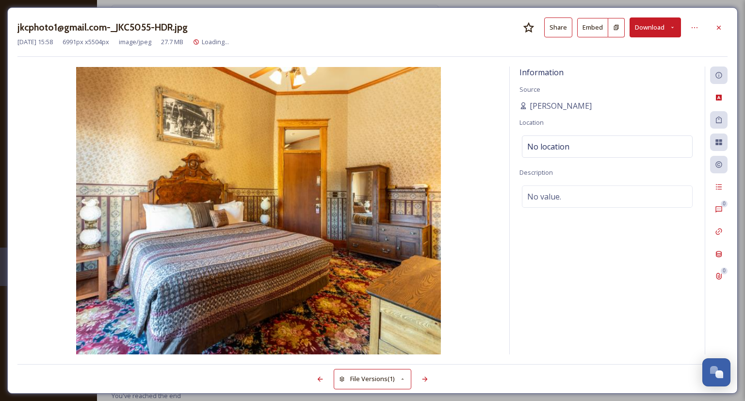
click at [647, 27] on button "Download" at bounding box center [655, 27] width 51 height 20
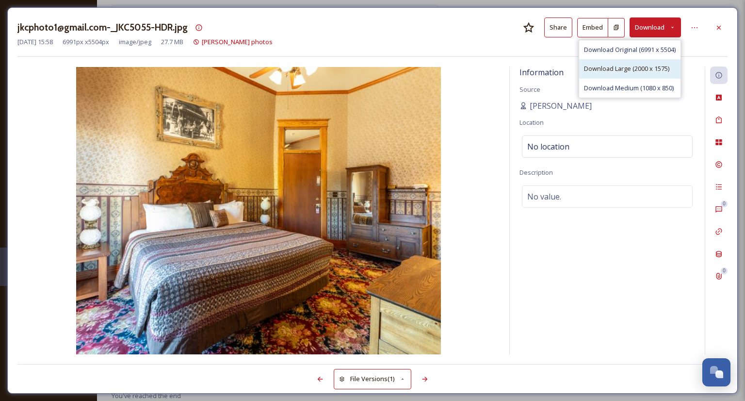
click at [640, 74] on div "Download Large (2000 x 1575)" at bounding box center [630, 68] width 101 height 19
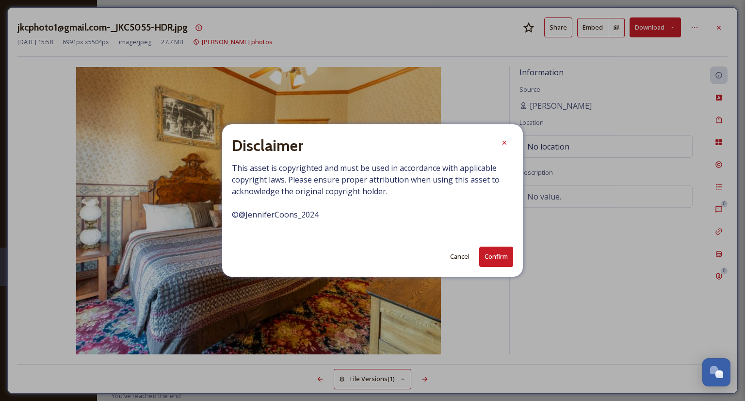
click at [498, 256] on button "Confirm" at bounding box center [497, 257] width 34 height 20
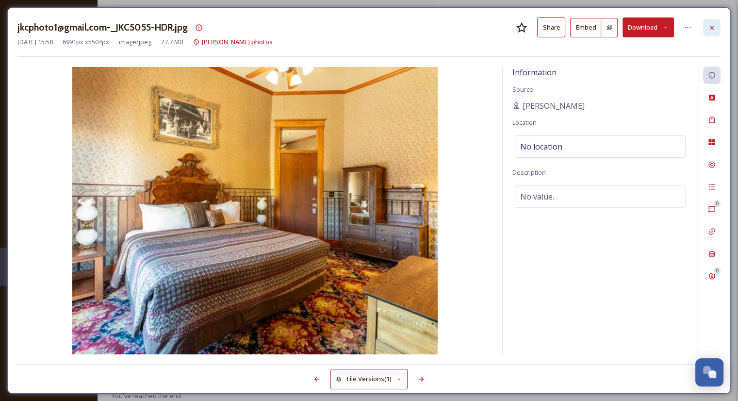
click at [711, 27] on icon at bounding box center [712, 27] width 4 height 4
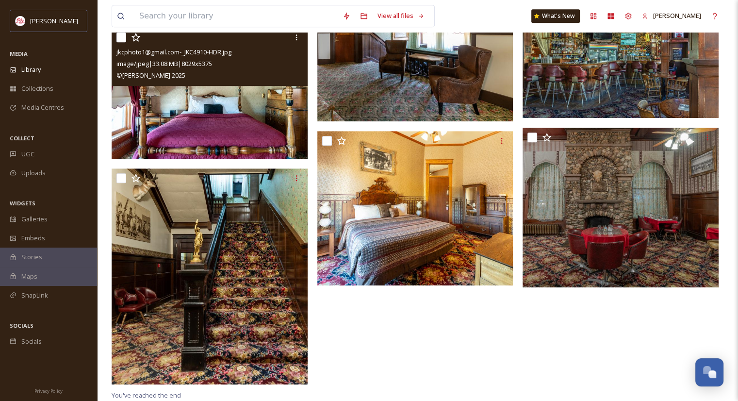
scroll to position [654, 0]
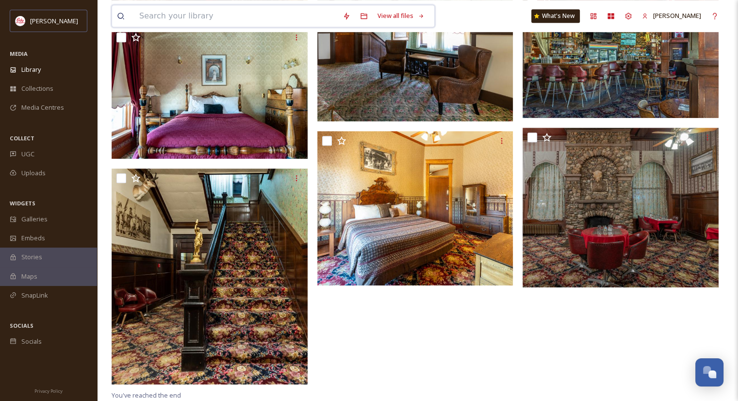
click at [184, 12] on input at bounding box center [235, 15] width 203 height 21
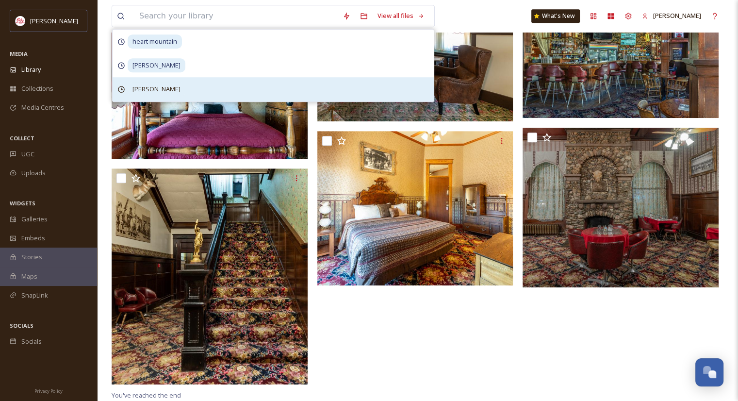
click at [146, 87] on span "Chamberlin" at bounding box center [157, 89] width 58 height 14
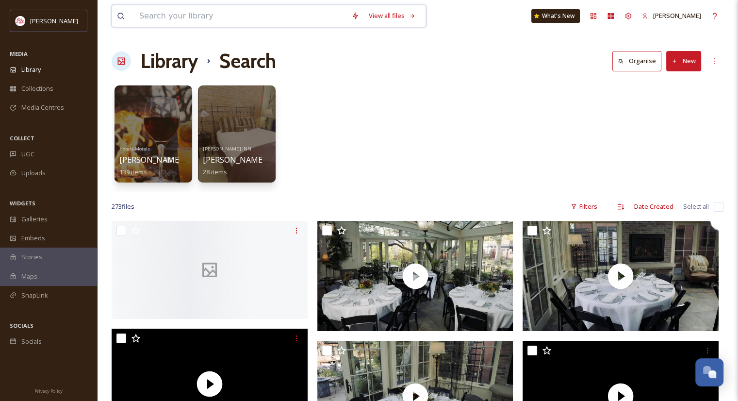
click at [183, 19] on input at bounding box center [240, 15] width 212 height 21
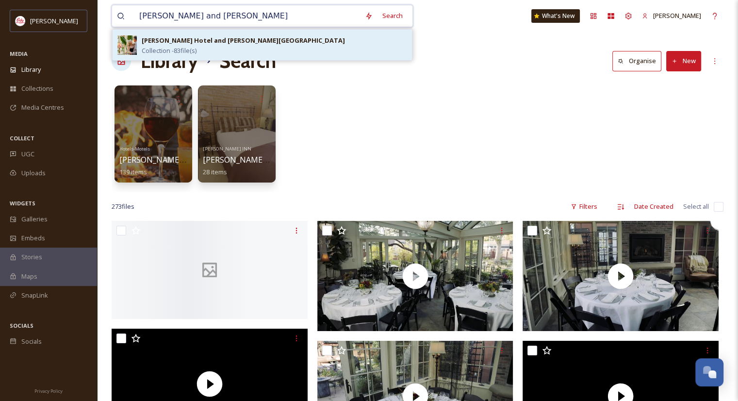
type input "Chamberlin and Irma"
click at [171, 44] on strong "Irma Hotel and Chamberlin Inn" at bounding box center [243, 40] width 203 height 9
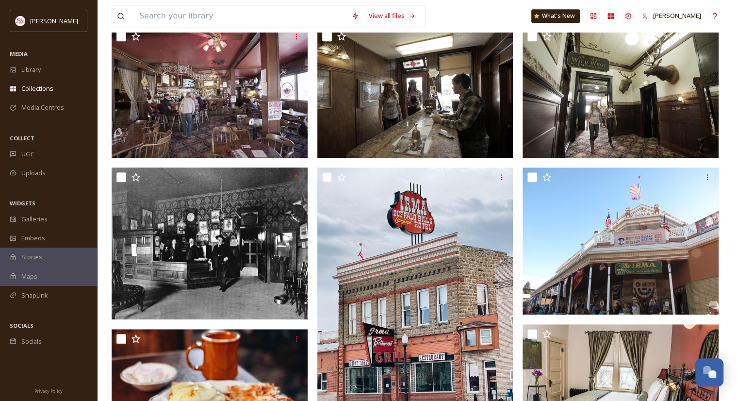
scroll to position [689, 0]
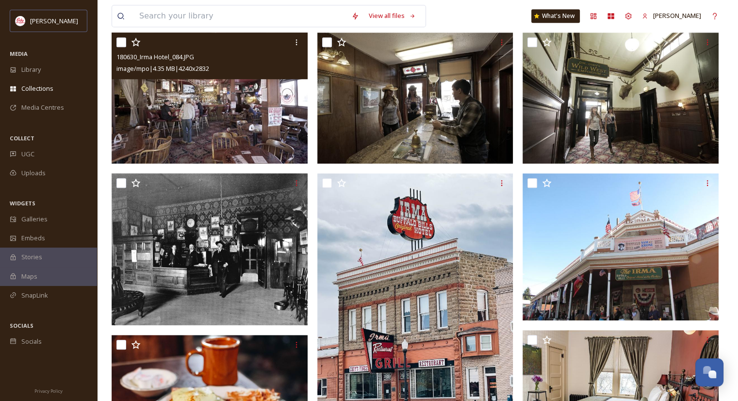
click at [196, 110] on img at bounding box center [210, 98] width 196 height 131
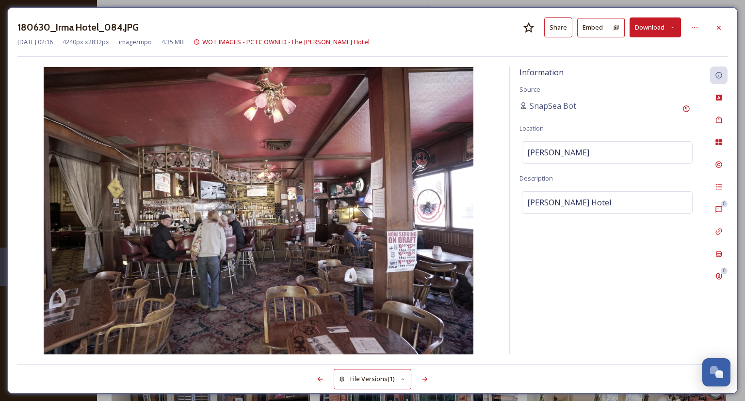
click at [652, 22] on button "Download" at bounding box center [655, 27] width 51 height 20
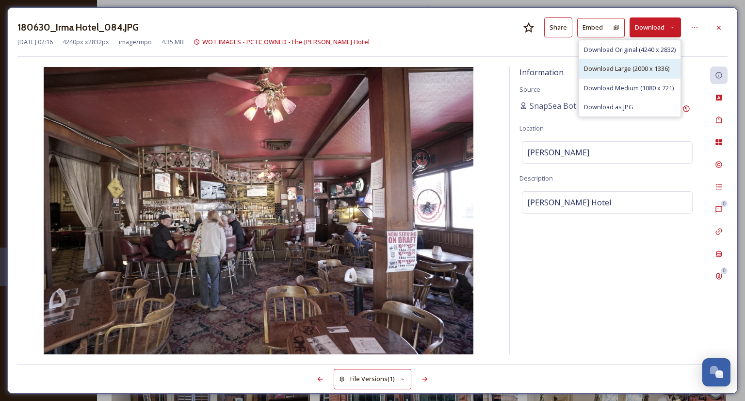
click at [645, 72] on span "Download Large (2000 x 1336)" at bounding box center [626, 68] width 85 height 9
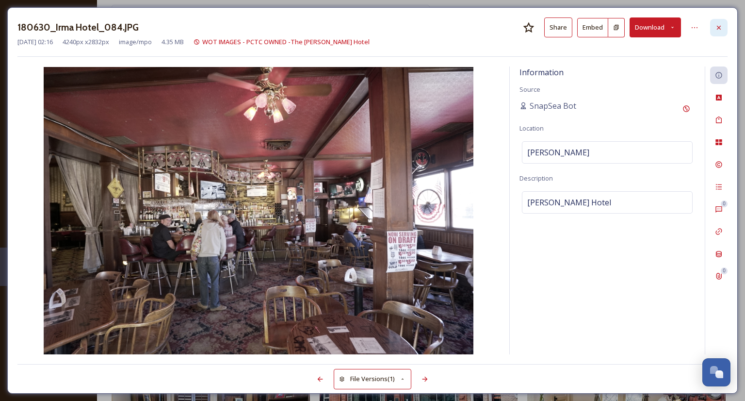
click at [719, 28] on icon at bounding box center [719, 27] width 4 height 4
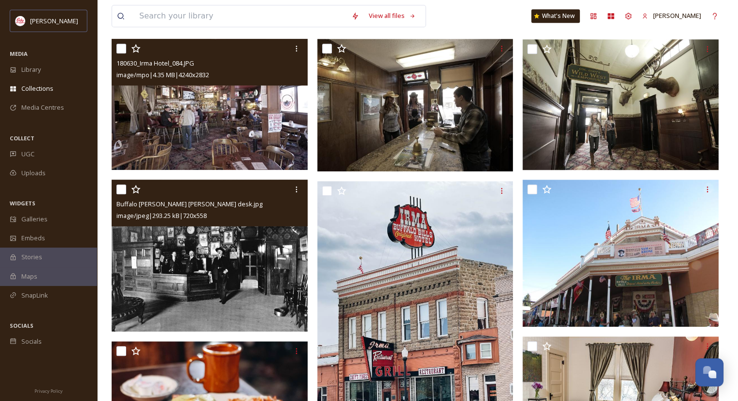
click at [215, 265] on img at bounding box center [210, 256] width 196 height 152
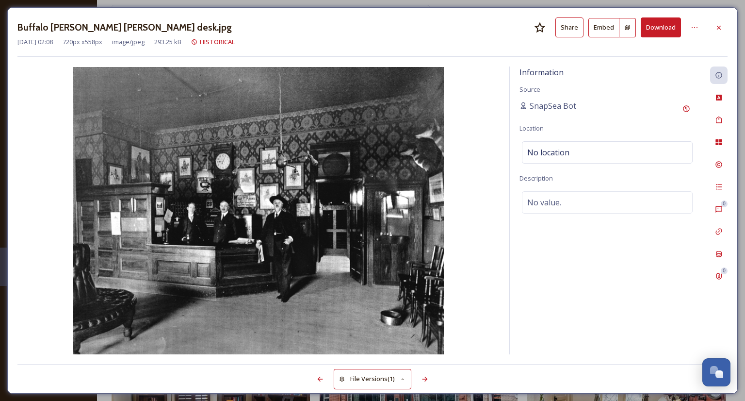
click at [658, 27] on button "Download" at bounding box center [661, 27] width 40 height 20
click at [720, 25] on icon at bounding box center [719, 28] width 8 height 8
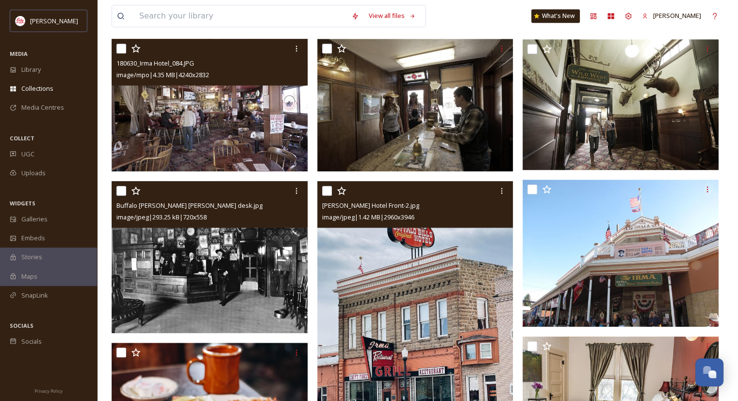
click at [182, 166] on img at bounding box center [211, 105] width 199 height 133
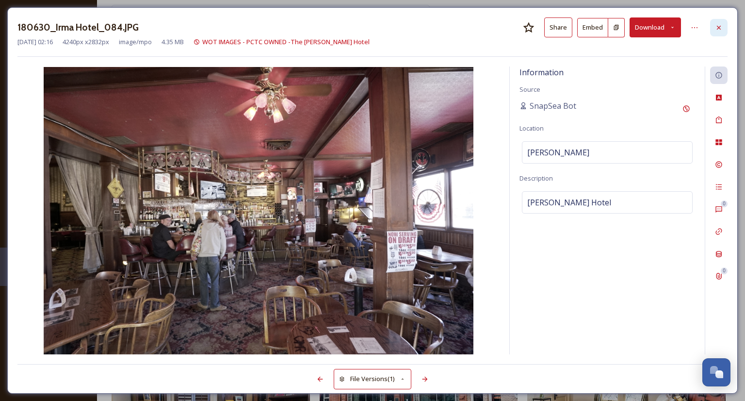
click at [716, 19] on div at bounding box center [719, 27] width 17 height 17
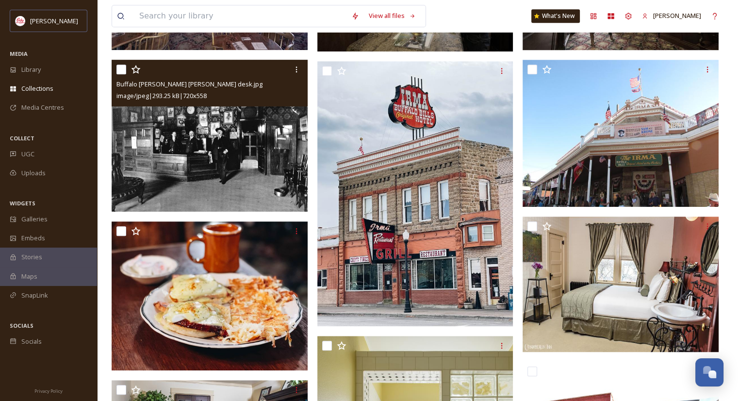
scroll to position [803, 0]
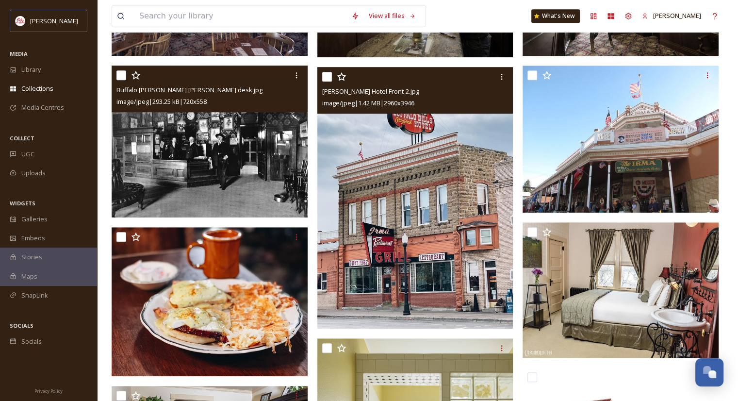
click at [377, 262] on img at bounding box center [415, 197] width 196 height 261
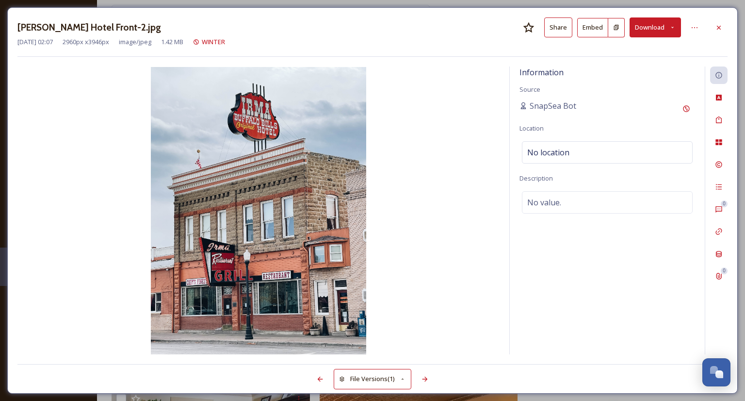
click at [654, 28] on button "Download" at bounding box center [655, 27] width 51 height 20
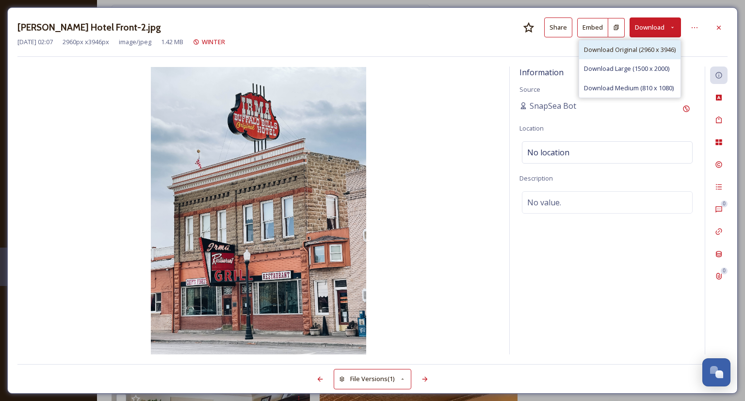
click at [650, 46] on span "Download Original (2960 x 3946)" at bounding box center [630, 49] width 92 height 9
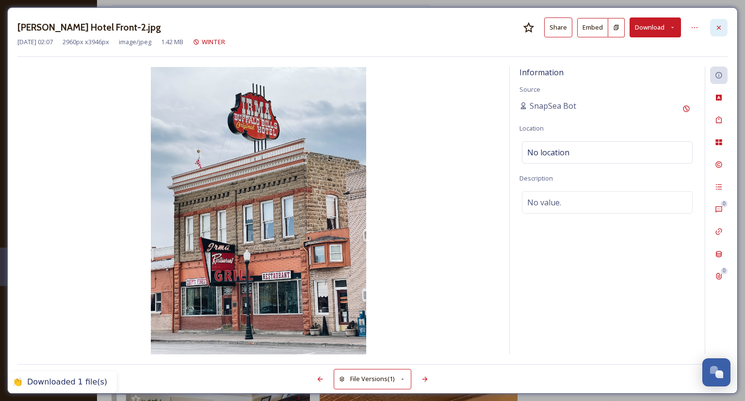
click at [719, 26] on icon at bounding box center [719, 28] width 8 height 8
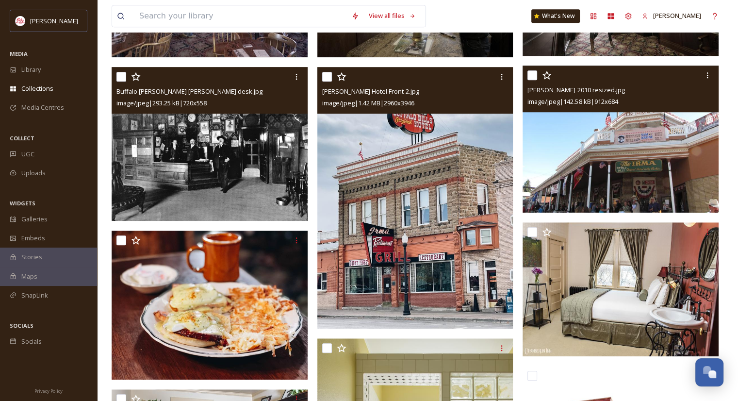
click at [632, 155] on img at bounding box center [621, 139] width 196 height 147
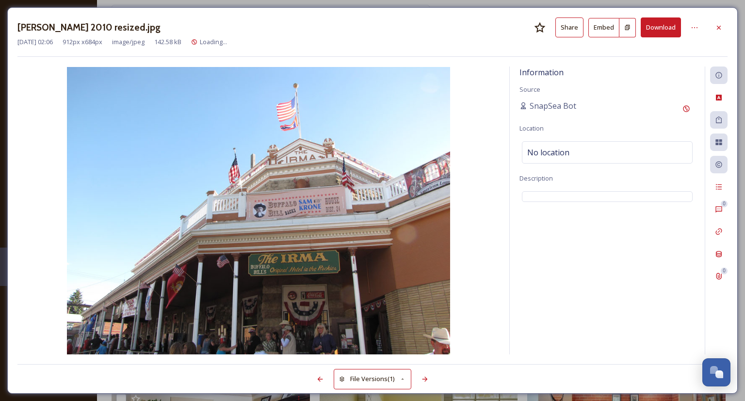
click at [651, 32] on button "Download" at bounding box center [661, 27] width 40 height 20
click at [717, 27] on icon at bounding box center [719, 28] width 8 height 8
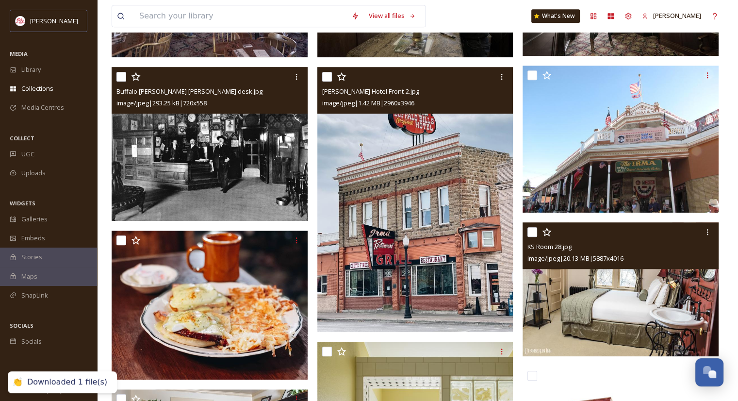
click at [586, 324] on img at bounding box center [621, 289] width 196 height 134
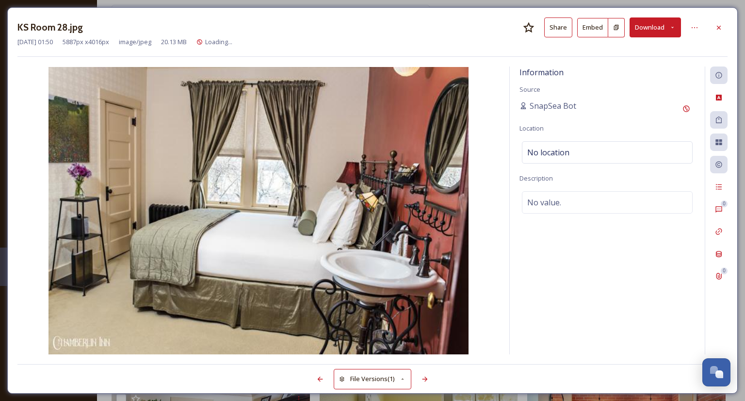
click at [653, 23] on button "Download" at bounding box center [655, 27] width 51 height 20
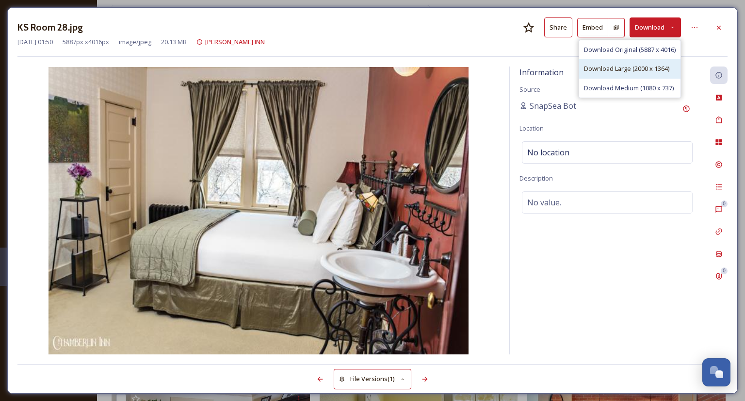
click at [618, 66] on span "Download Large (2000 x 1364)" at bounding box center [626, 68] width 85 height 9
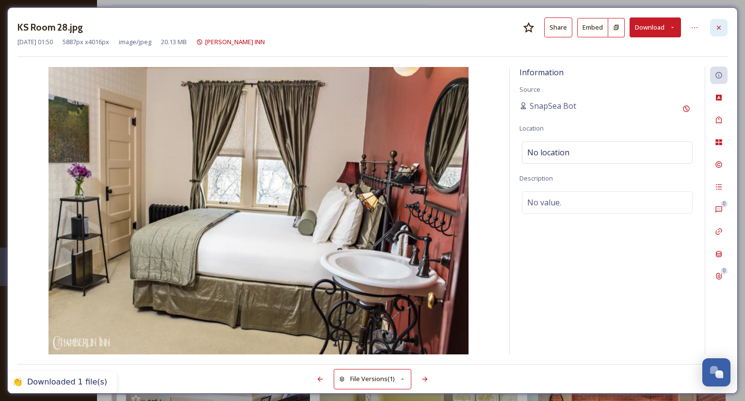
click at [718, 29] on icon at bounding box center [719, 28] width 8 height 8
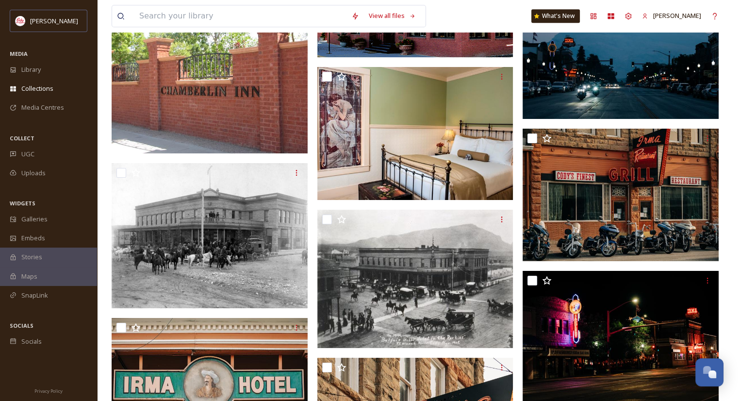
scroll to position [4578, 0]
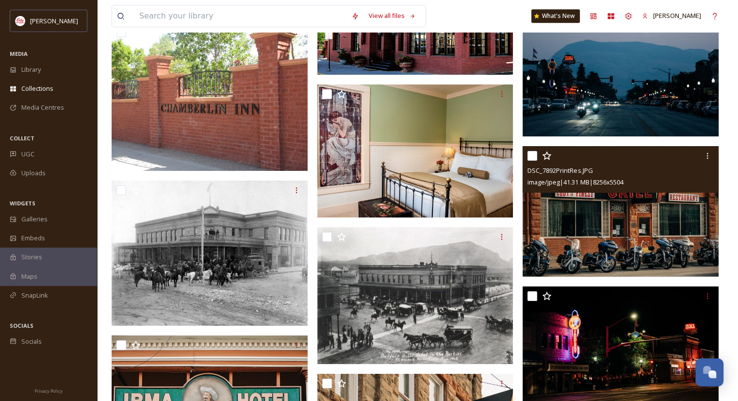
click at [580, 238] on img at bounding box center [621, 211] width 196 height 131
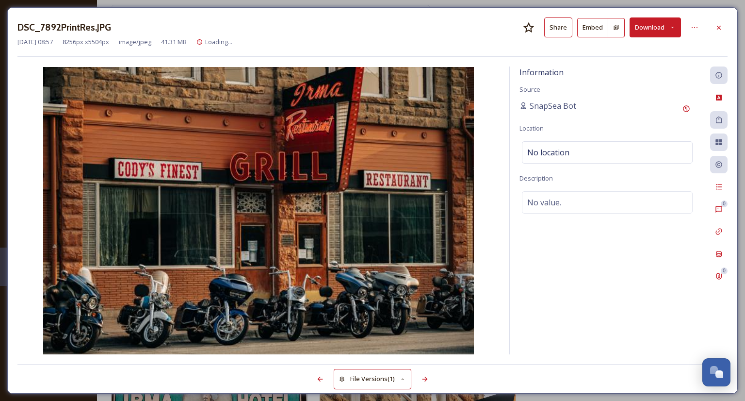
click at [651, 29] on button "Download" at bounding box center [655, 27] width 51 height 20
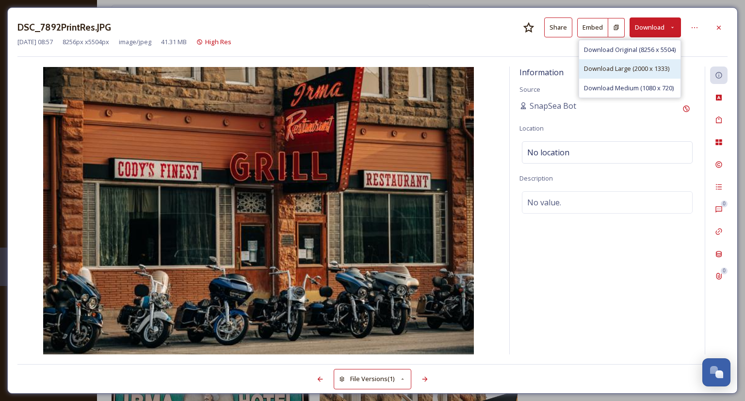
click at [637, 70] on span "Download Large (2000 x 1333)" at bounding box center [626, 68] width 85 height 9
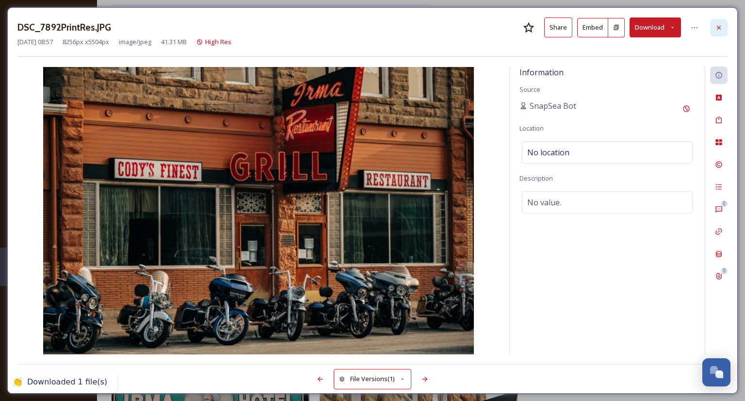
click at [718, 27] on icon at bounding box center [719, 28] width 8 height 8
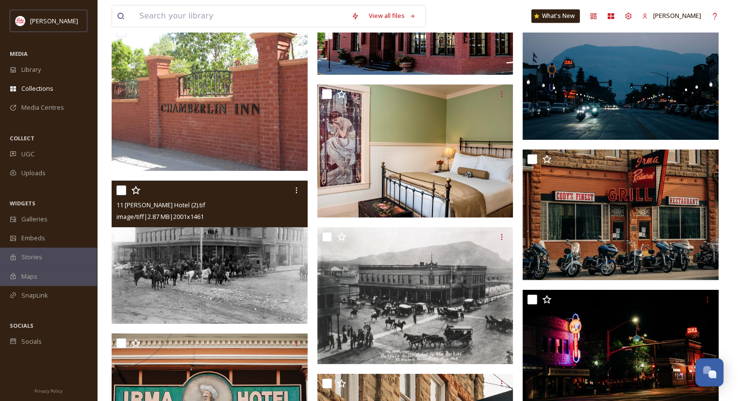
click at [219, 287] on img at bounding box center [210, 252] width 196 height 143
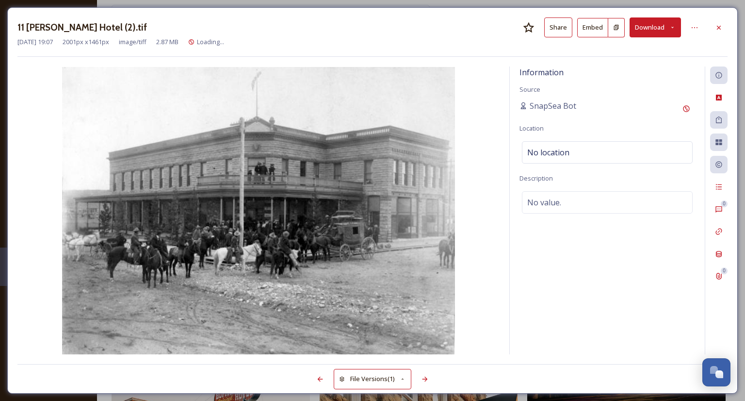
click at [652, 34] on button "Download" at bounding box center [655, 27] width 51 height 20
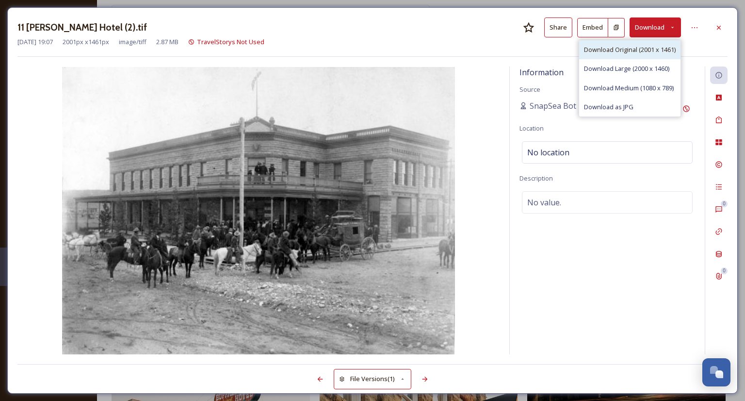
click at [646, 45] on span "Download Original (2001 x 1461)" at bounding box center [630, 49] width 92 height 9
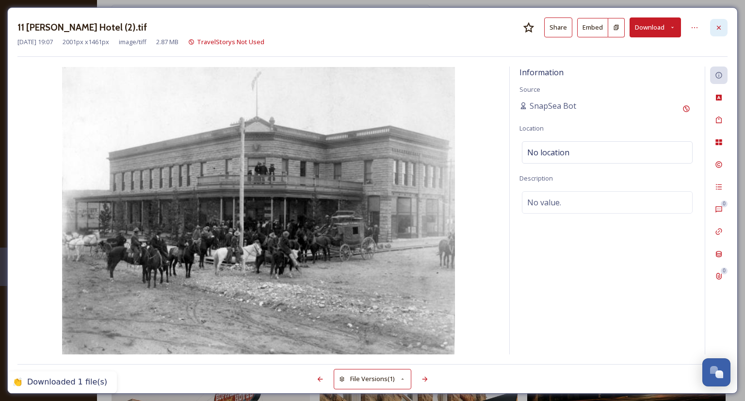
click at [716, 26] on icon at bounding box center [719, 28] width 8 height 8
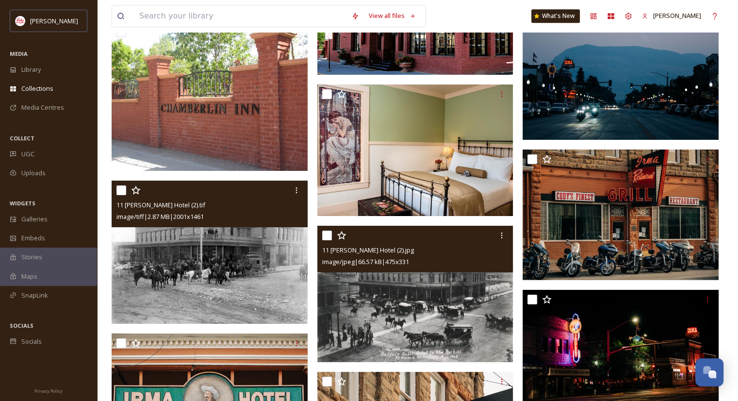
click at [411, 304] on img at bounding box center [415, 294] width 196 height 137
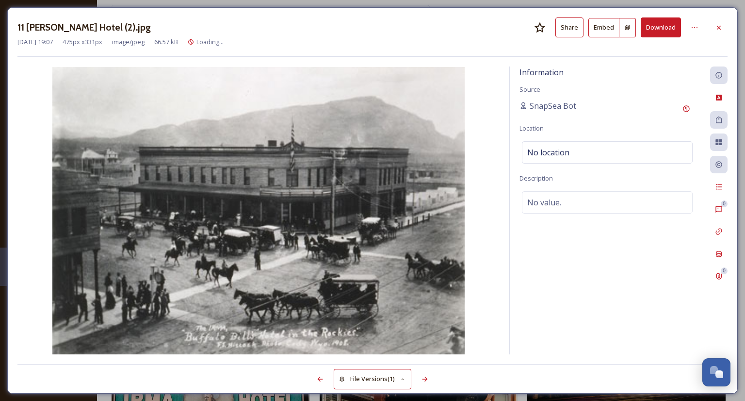
click at [655, 32] on button "Download" at bounding box center [661, 27] width 40 height 20
click at [715, 26] on icon at bounding box center [719, 28] width 8 height 8
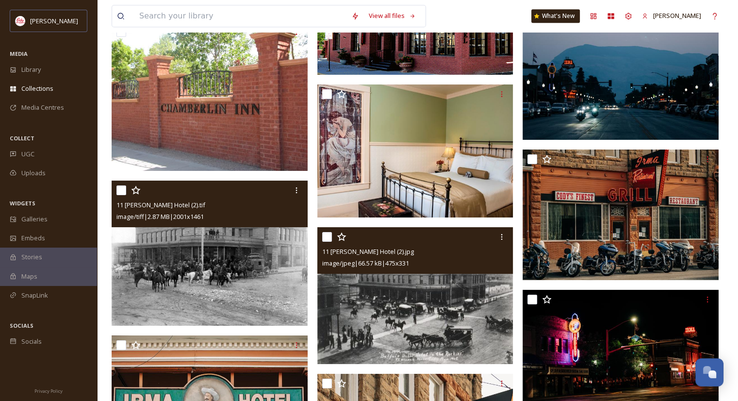
click at [172, 170] on img at bounding box center [211, 96] width 199 height 149
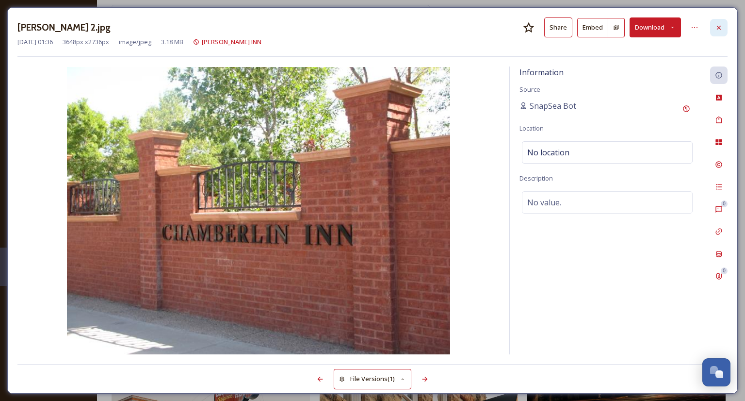
click at [723, 31] on div at bounding box center [719, 27] width 17 height 17
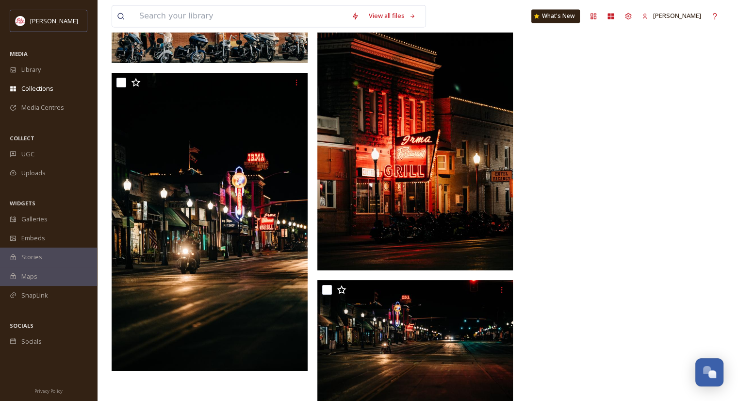
scroll to position [5304, 0]
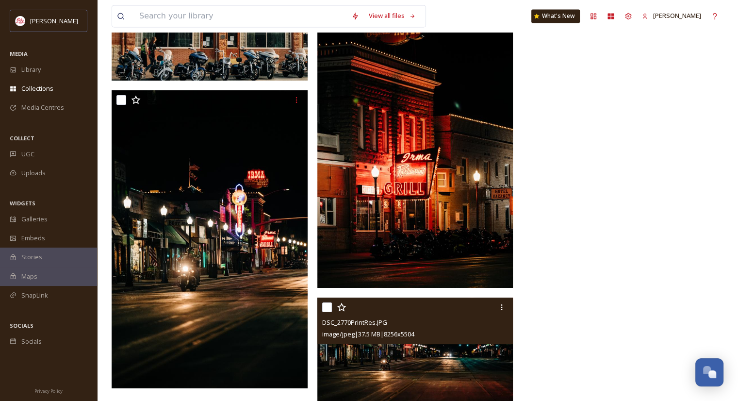
click at [398, 373] on img at bounding box center [415, 363] width 196 height 131
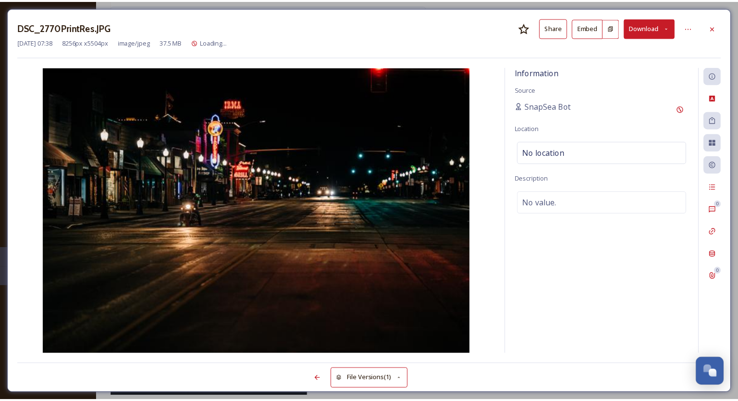
scroll to position [5264, 0]
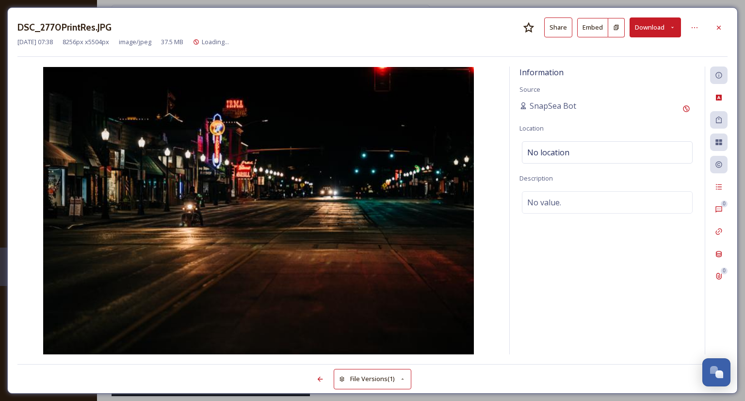
click at [656, 28] on button "Download" at bounding box center [655, 27] width 51 height 20
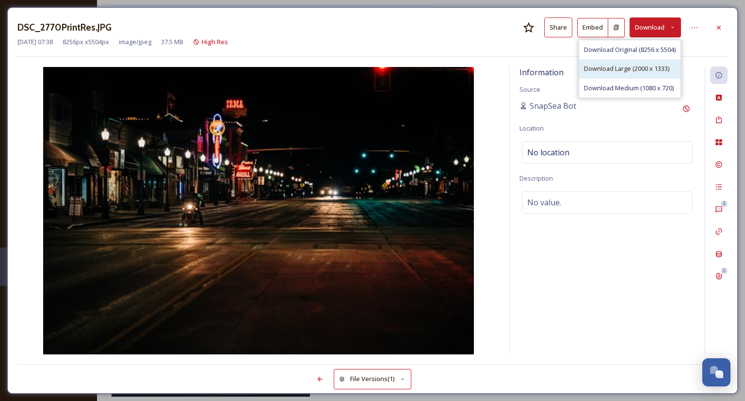
click at [648, 61] on div "Download Large (2000 x 1333)" at bounding box center [630, 68] width 101 height 19
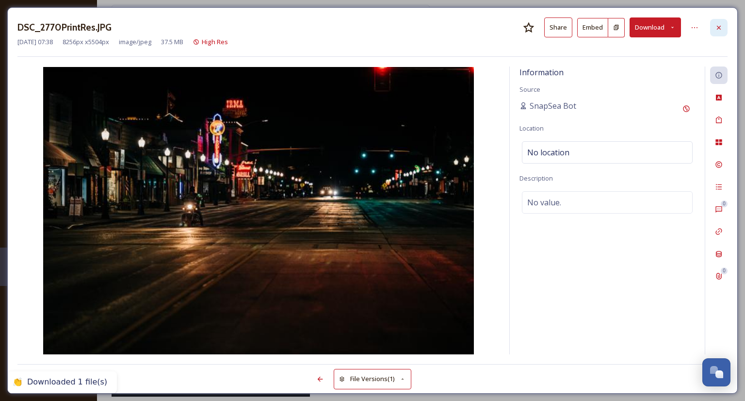
click at [718, 26] on icon at bounding box center [719, 27] width 4 height 4
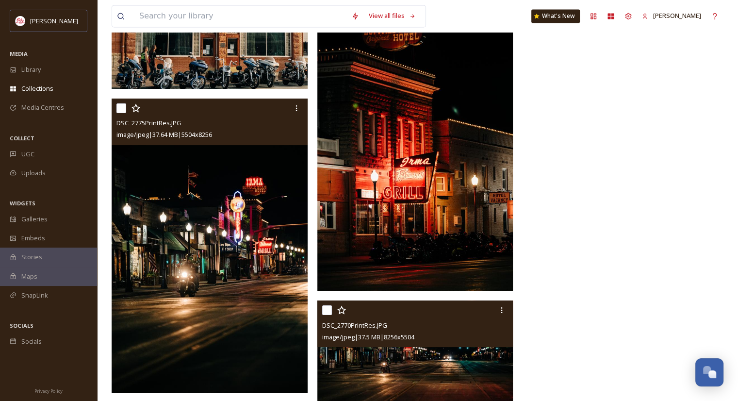
click at [254, 298] on img at bounding box center [210, 246] width 196 height 294
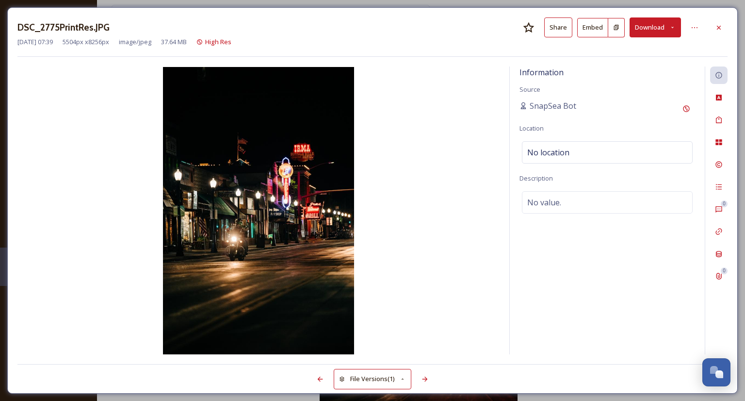
click at [657, 28] on button "Download" at bounding box center [655, 27] width 51 height 20
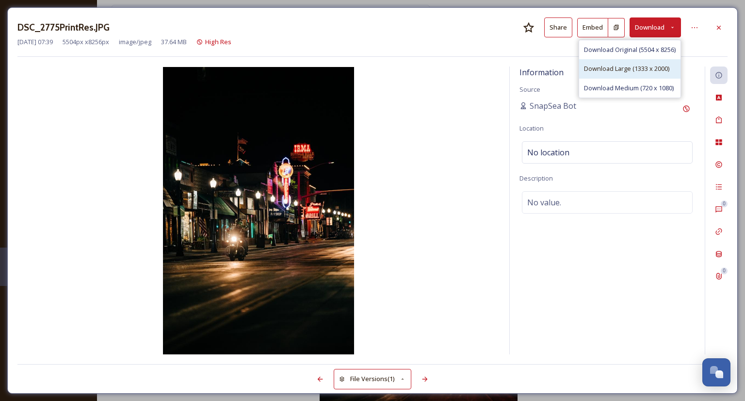
click at [635, 66] on span "Download Large (1333 x 2000)" at bounding box center [626, 68] width 85 height 9
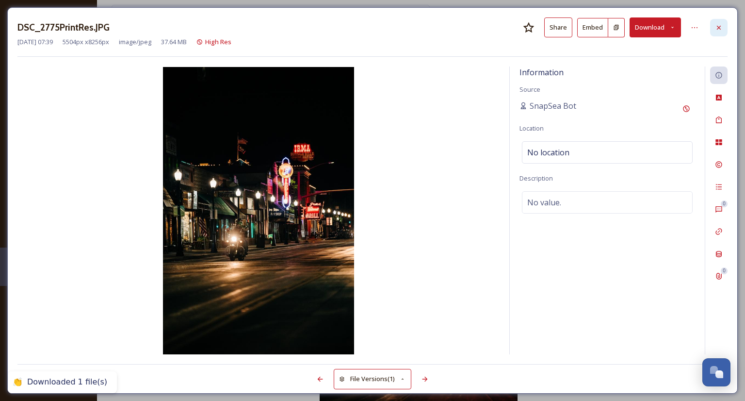
click at [720, 26] on icon at bounding box center [719, 27] width 4 height 4
